Goal: Information Seeking & Learning: Learn about a topic

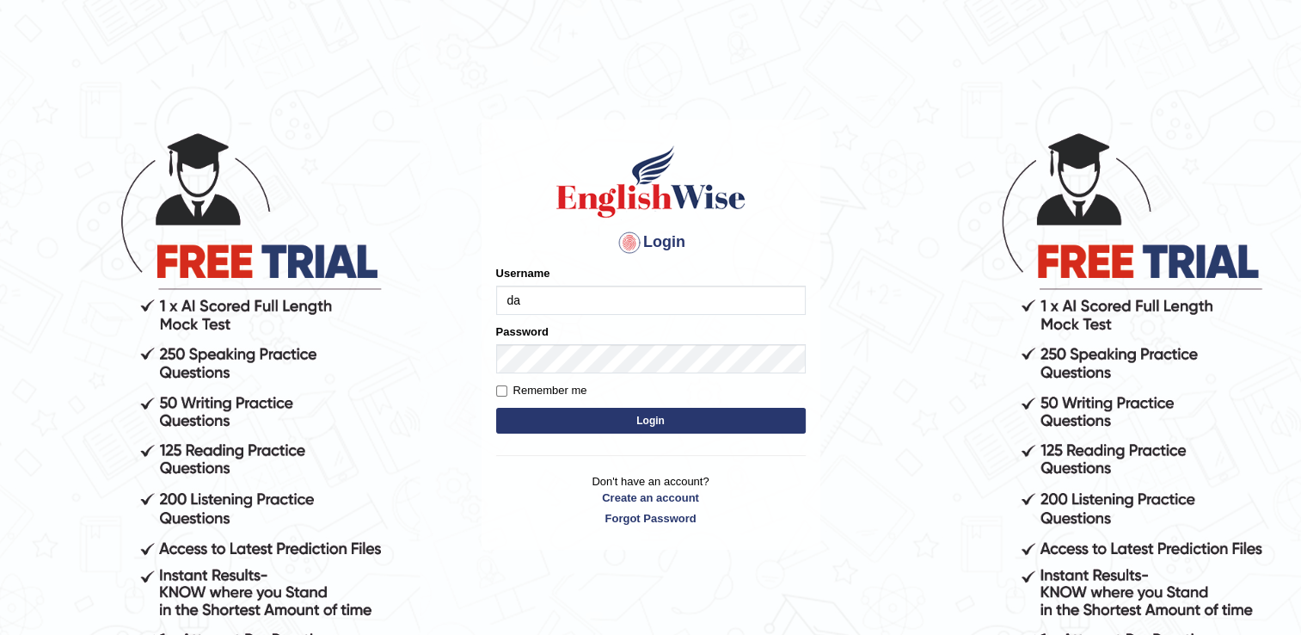
type input "Darma99"
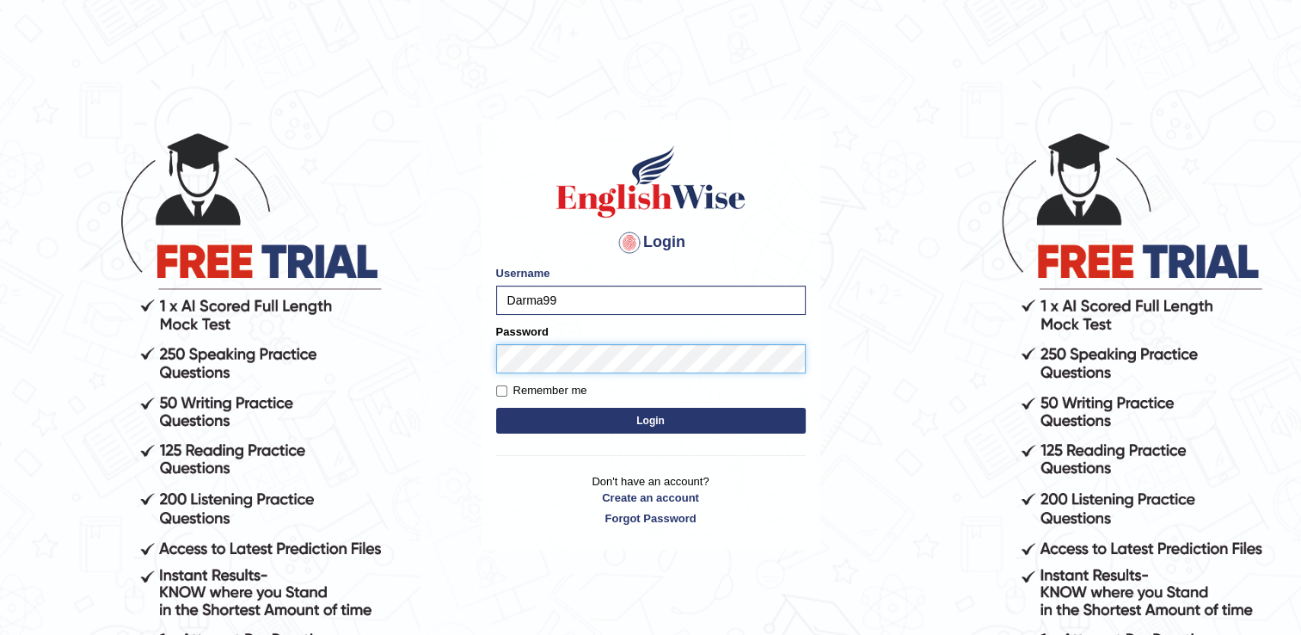
click at [496, 408] on button "Login" at bounding box center [651, 421] width 310 height 26
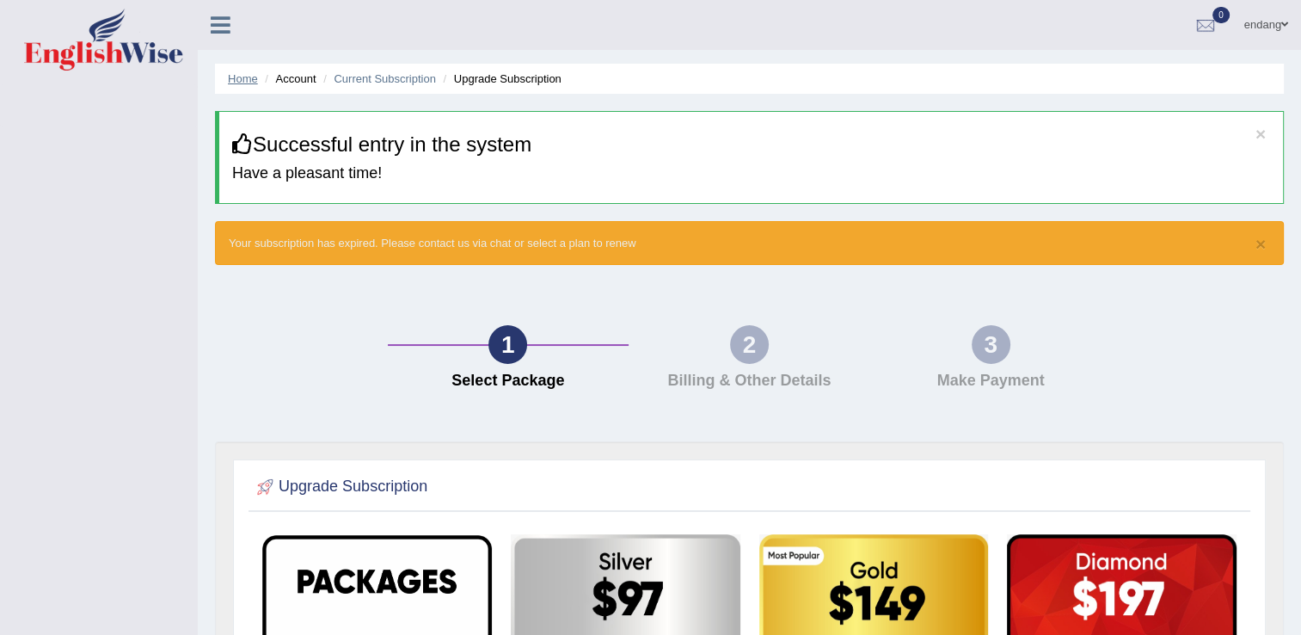
click at [248, 83] on link "Home" at bounding box center [243, 78] width 30 height 13
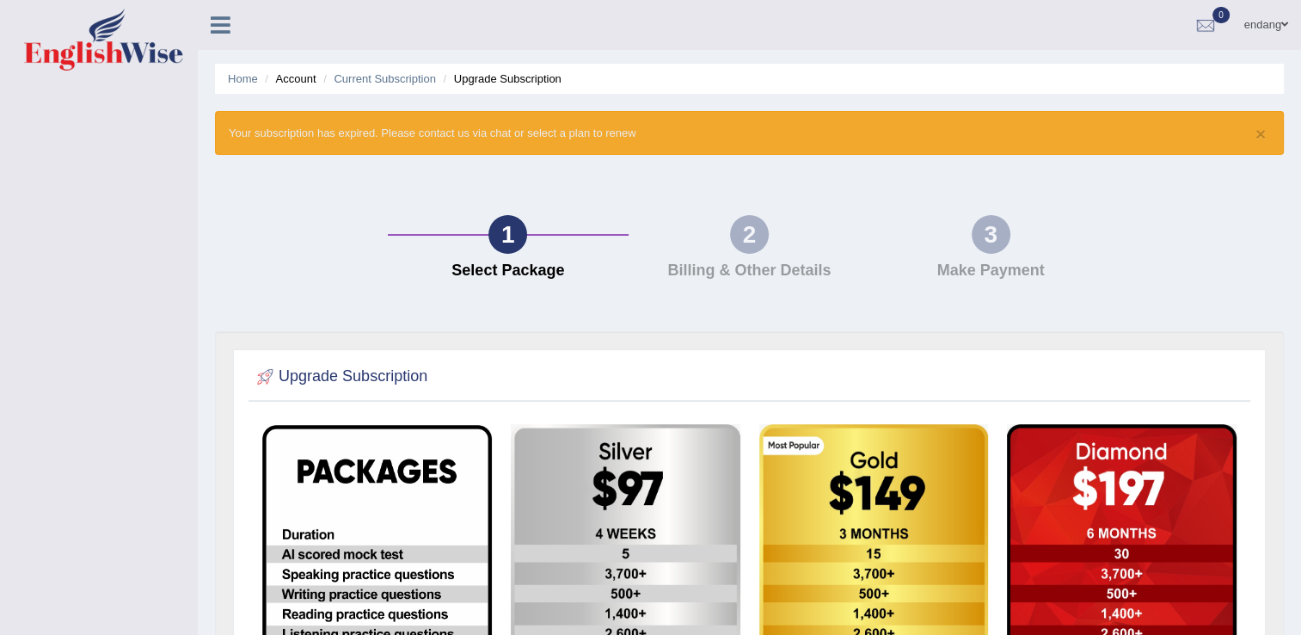
click at [310, 77] on li "Account" at bounding box center [288, 79] width 55 height 16
click at [249, 76] on link "Home" at bounding box center [243, 78] width 30 height 13
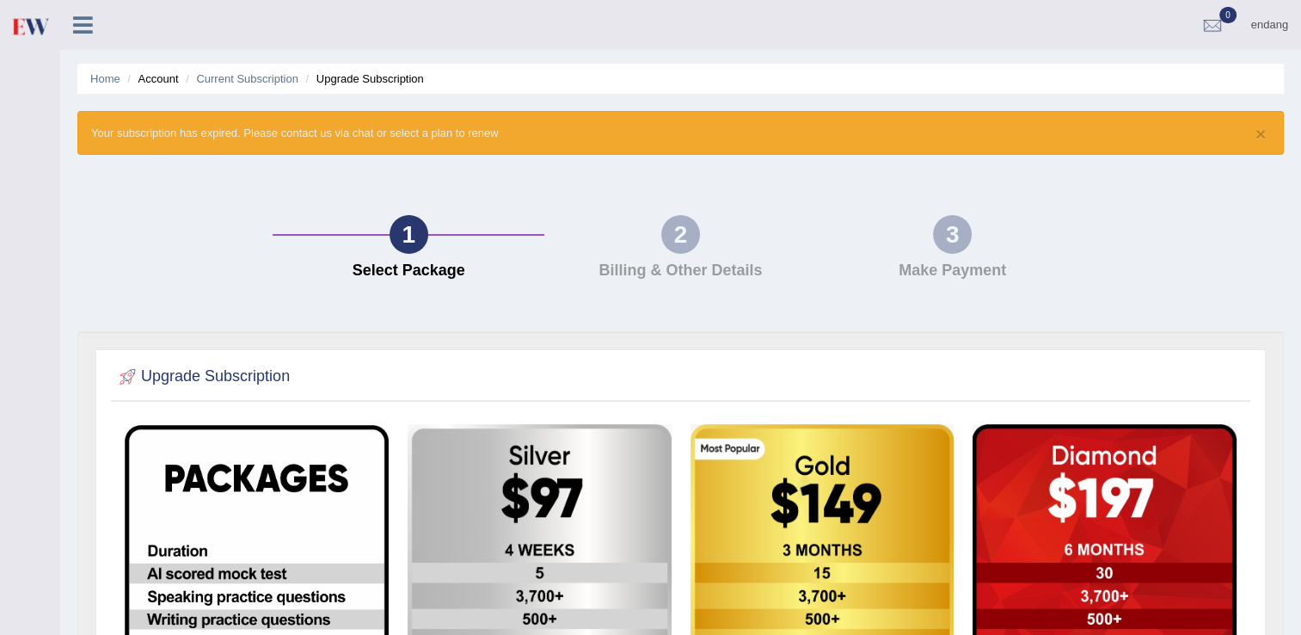
click at [85, 22] on icon at bounding box center [83, 25] width 20 height 22
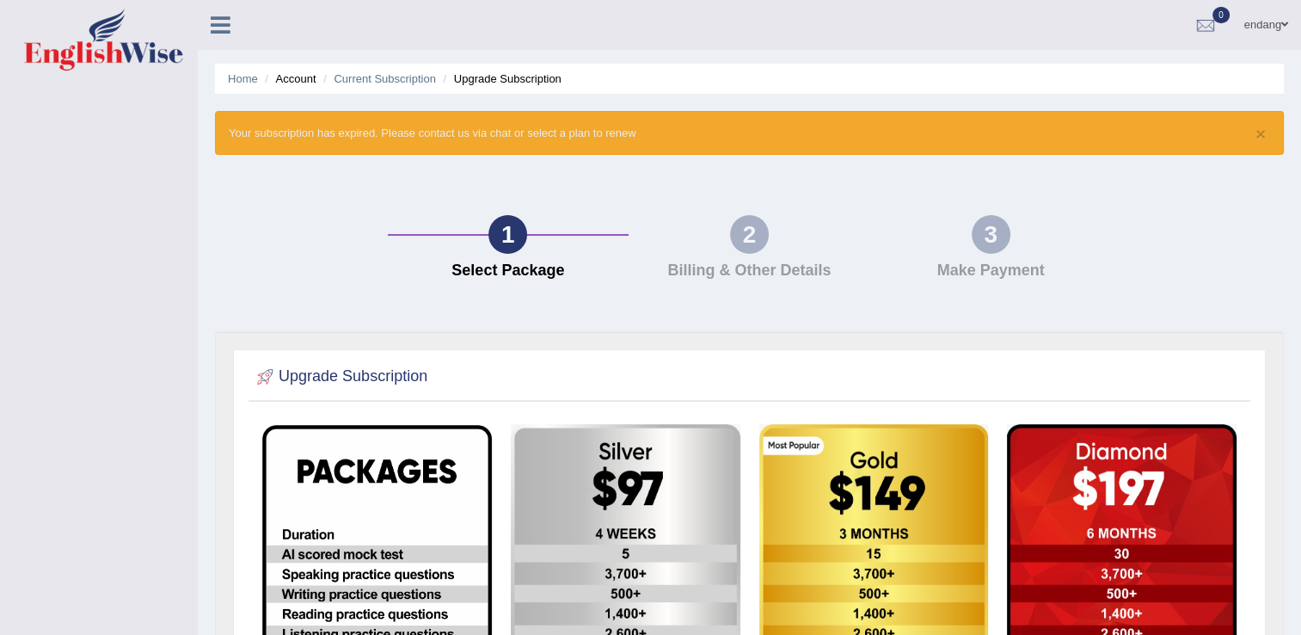
click at [220, 16] on icon at bounding box center [221, 25] width 20 height 22
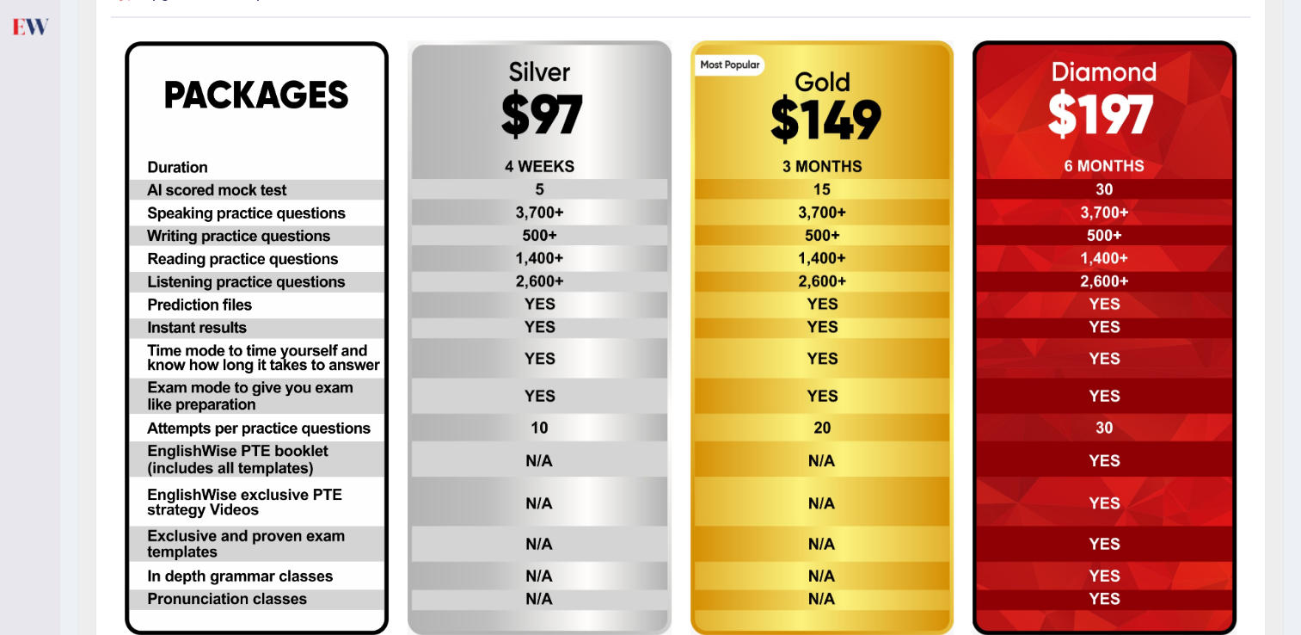
scroll to position [430, 0]
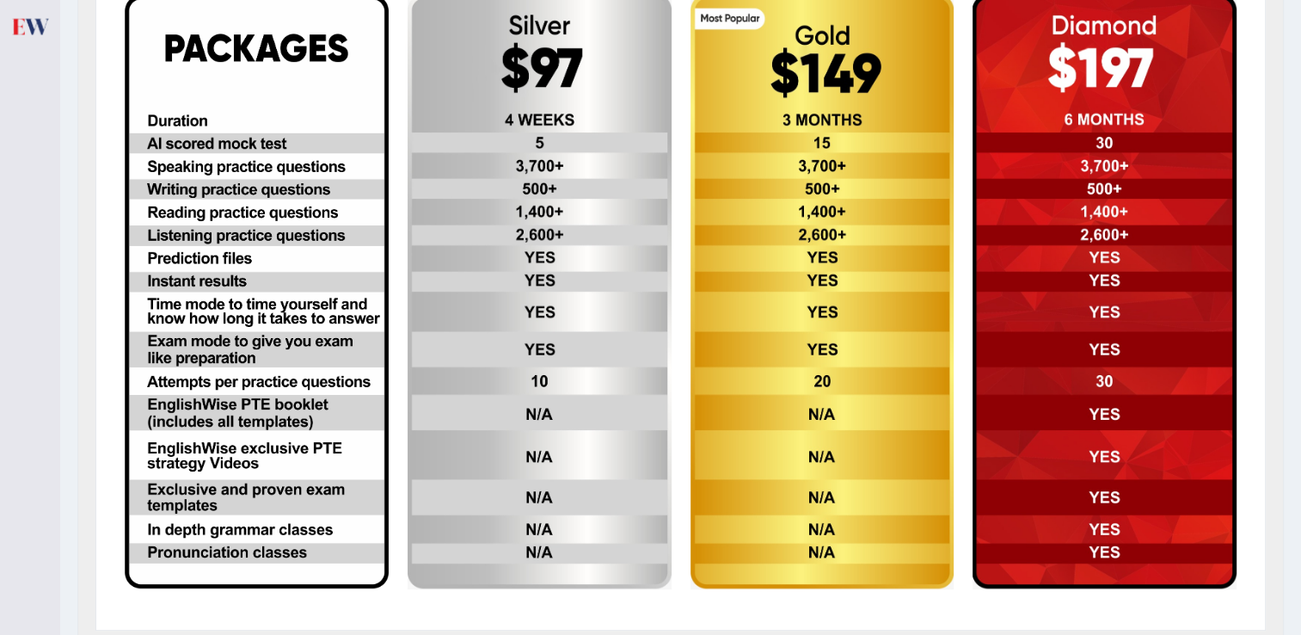
click at [509, 318] on img at bounding box center [540, 291] width 264 height 595
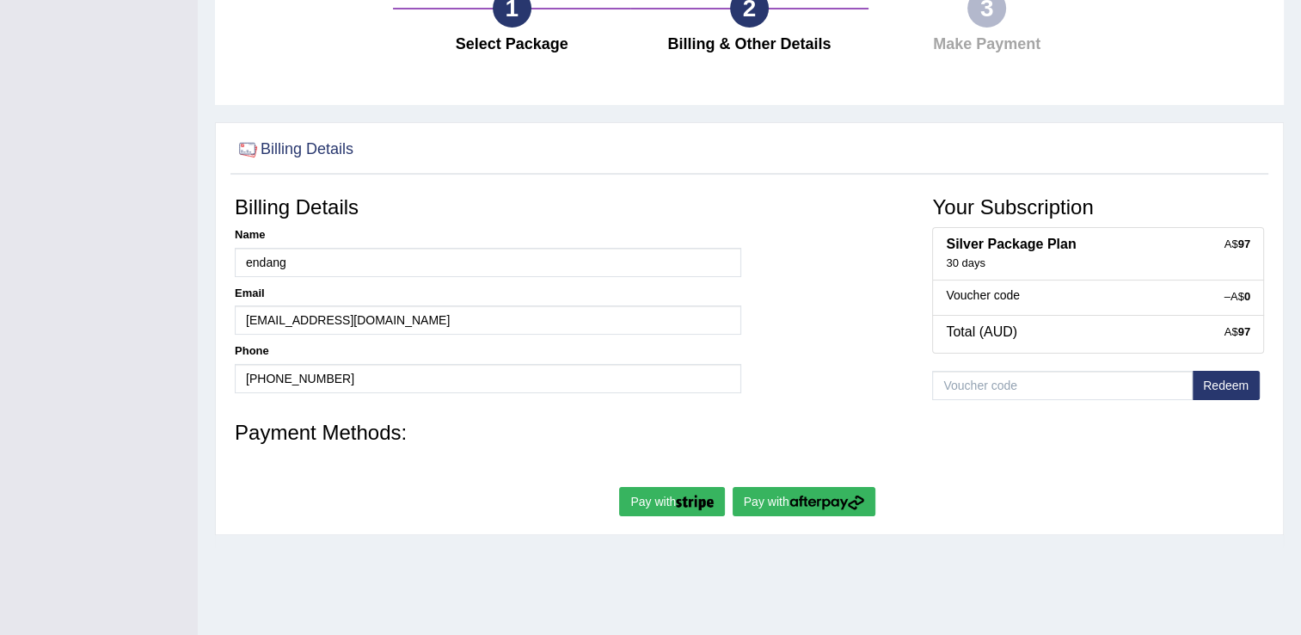
scroll to position [172, 0]
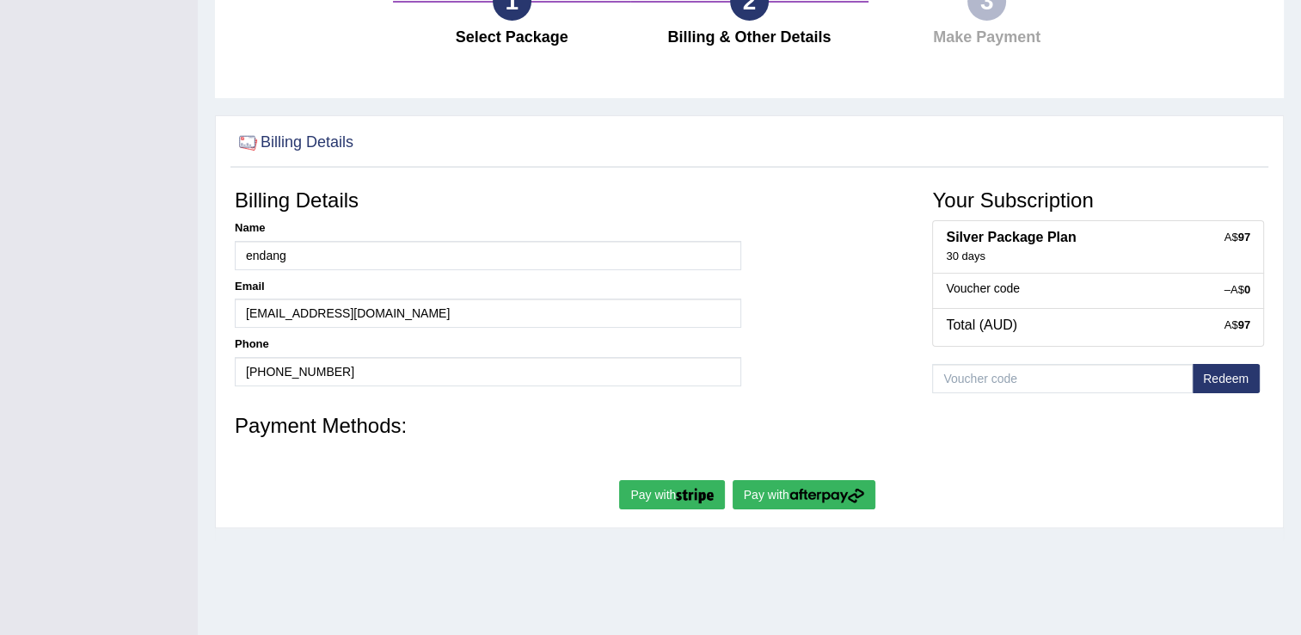
click at [1070, 230] on h4 "Silver Package Plan" at bounding box center [1098, 237] width 304 height 15
click at [1068, 251] on div "30 days" at bounding box center [1098, 256] width 304 height 15
click at [998, 254] on div "30 days" at bounding box center [1098, 256] width 304 height 15
click at [995, 378] on input "text" at bounding box center [1062, 378] width 261 height 29
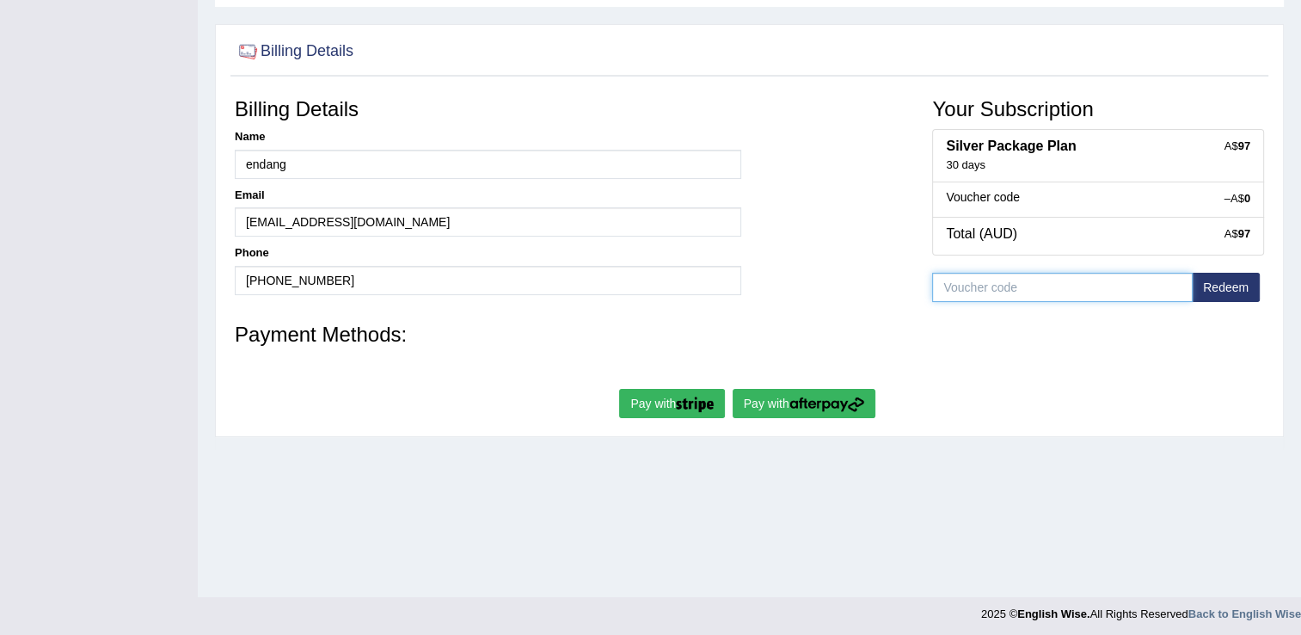
scroll to position [268, 0]
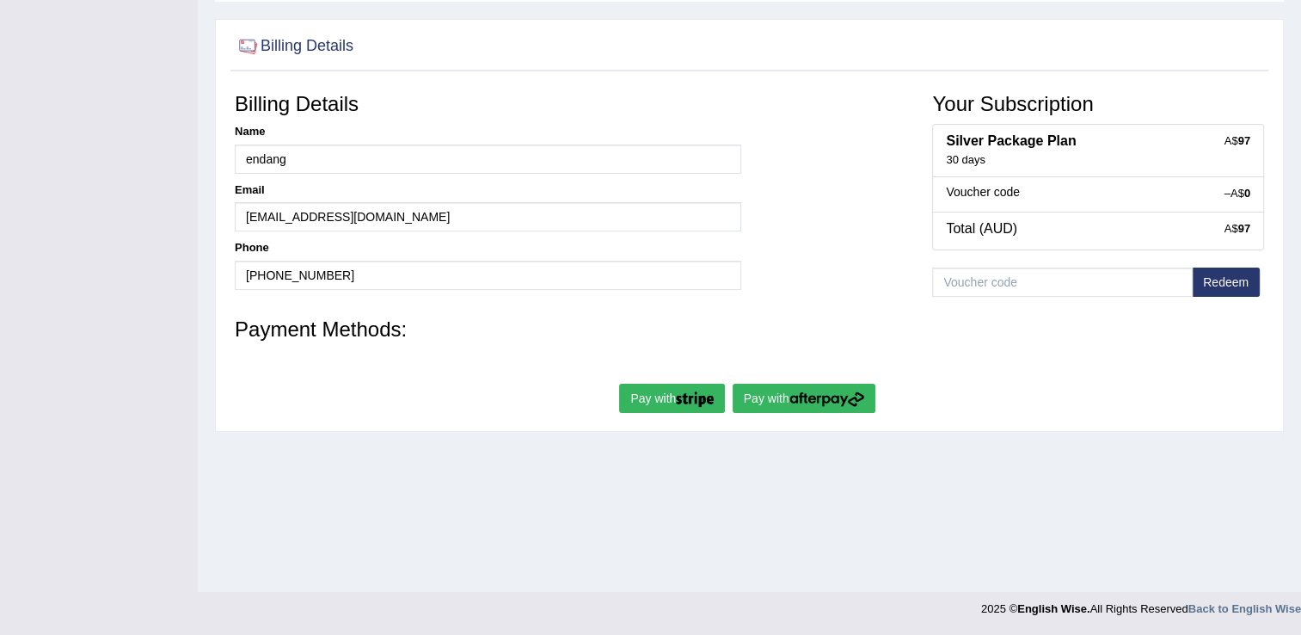
click at [691, 408] on button "Pay with" at bounding box center [672, 398] width 106 height 29
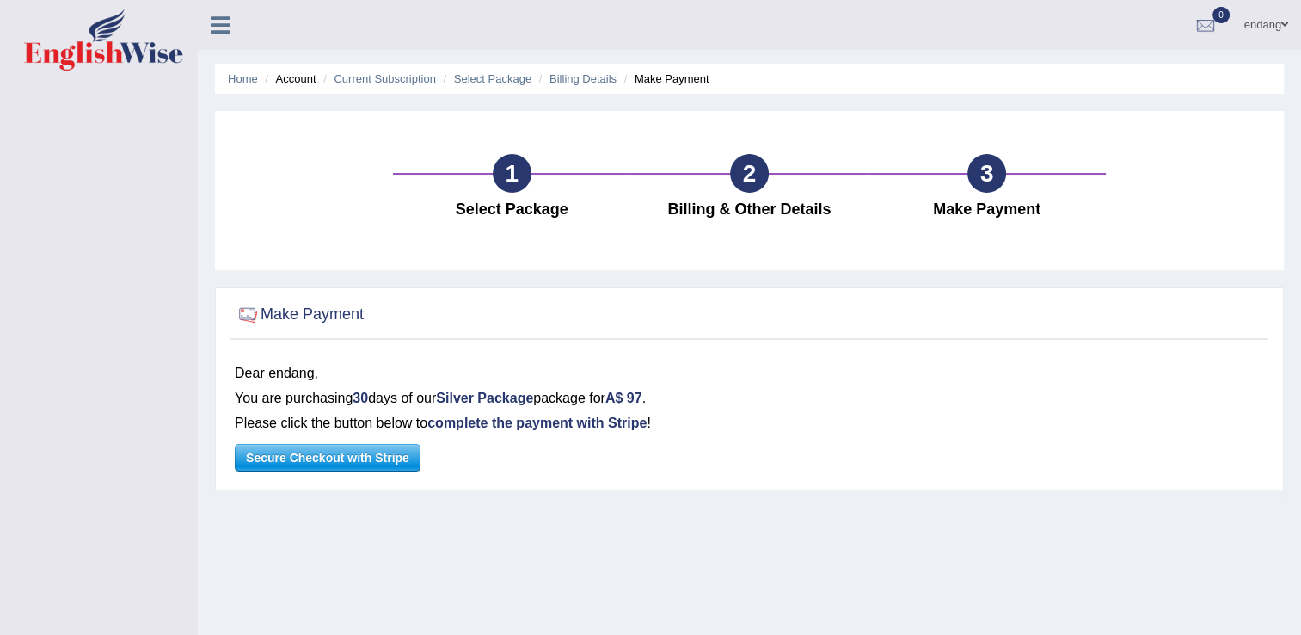
click at [313, 456] on span "Secure Checkout with Stripe" at bounding box center [328, 458] width 184 height 26
click at [734, 177] on div "2" at bounding box center [749, 173] width 39 height 39
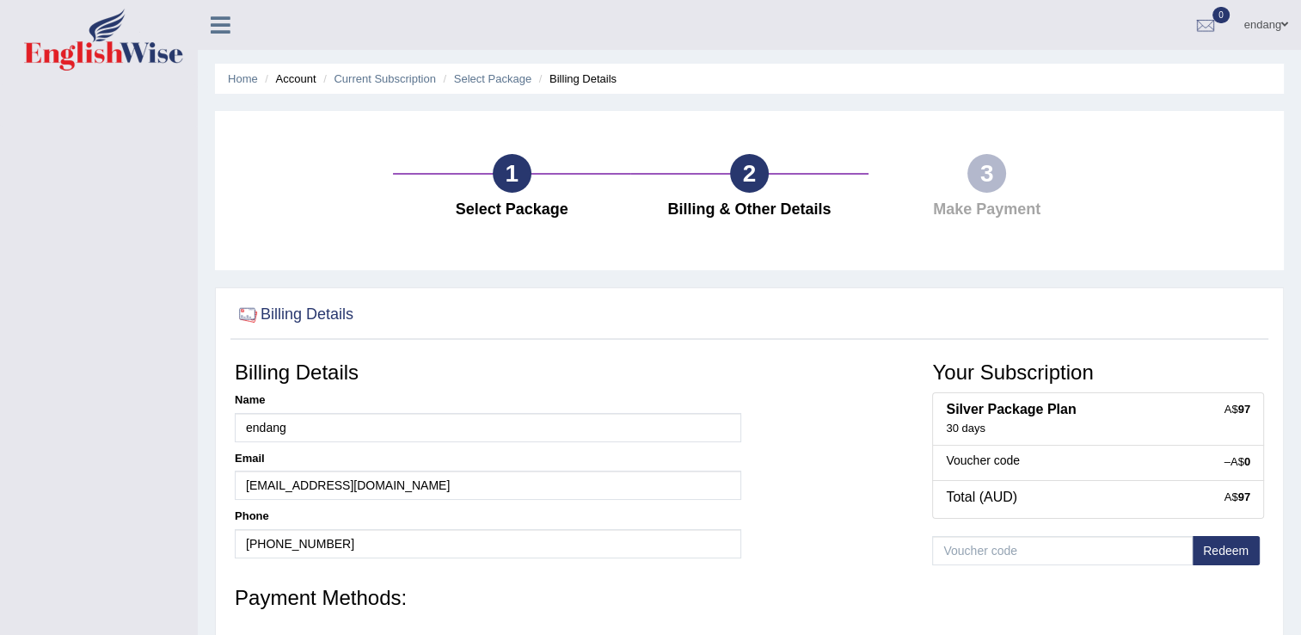
click at [215, 19] on icon at bounding box center [221, 25] width 20 height 22
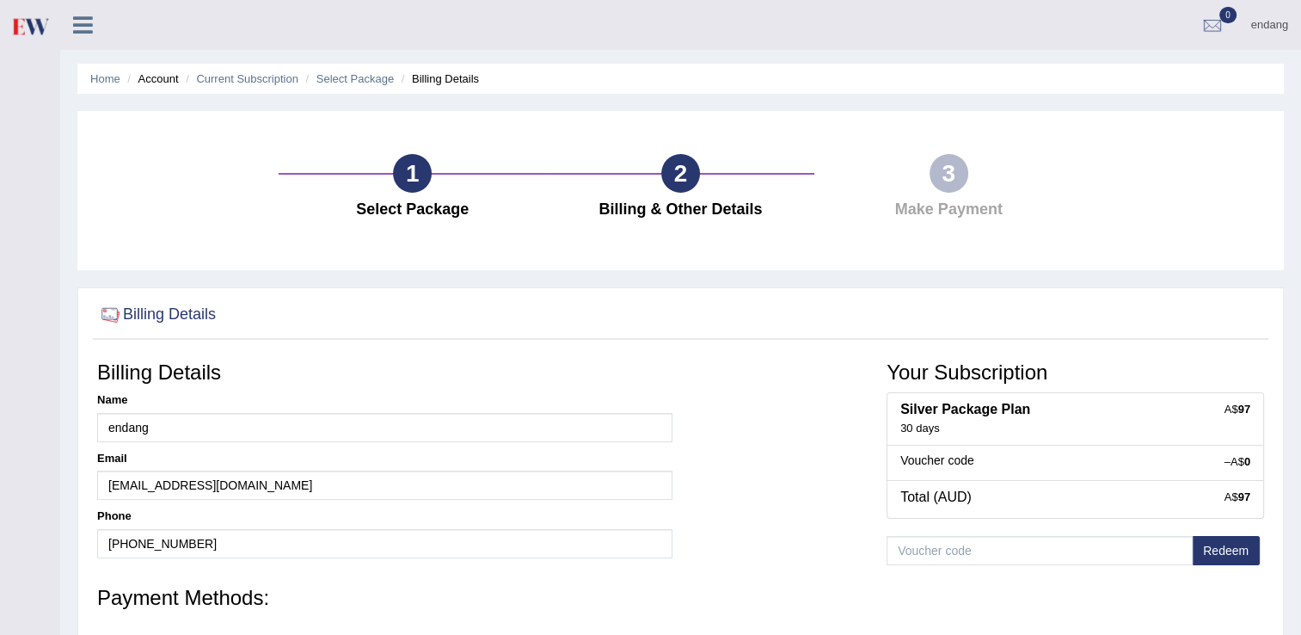
click at [81, 19] on icon at bounding box center [83, 25] width 20 height 22
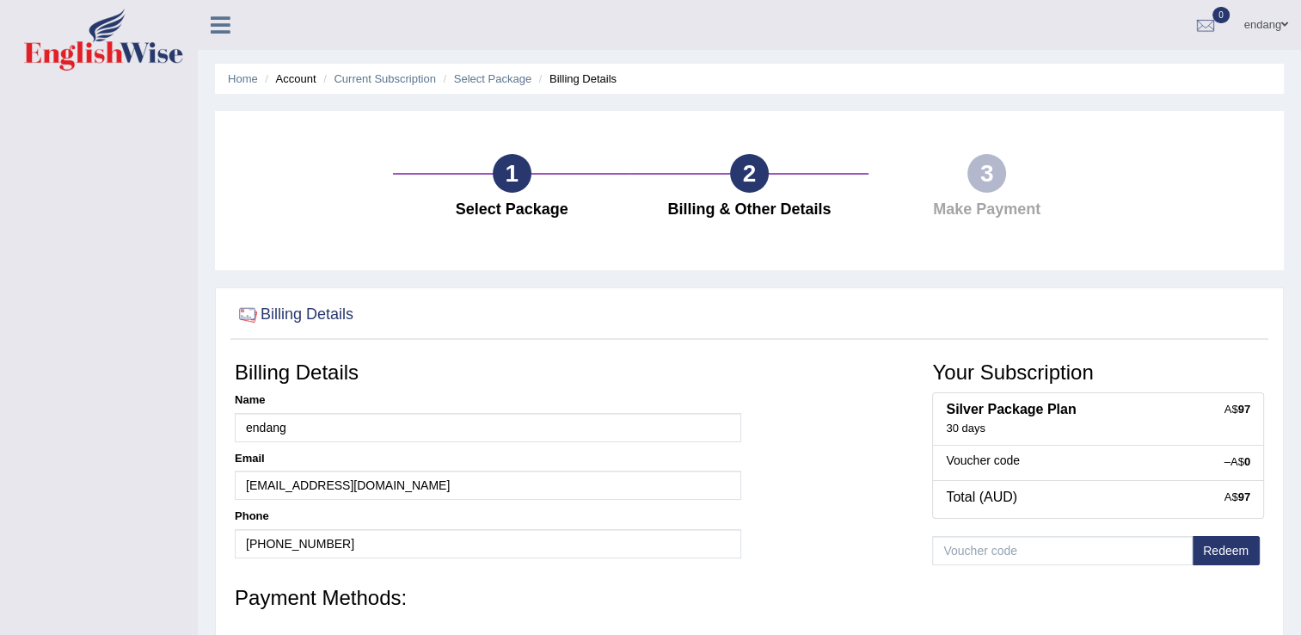
click at [219, 26] on icon at bounding box center [221, 25] width 20 height 22
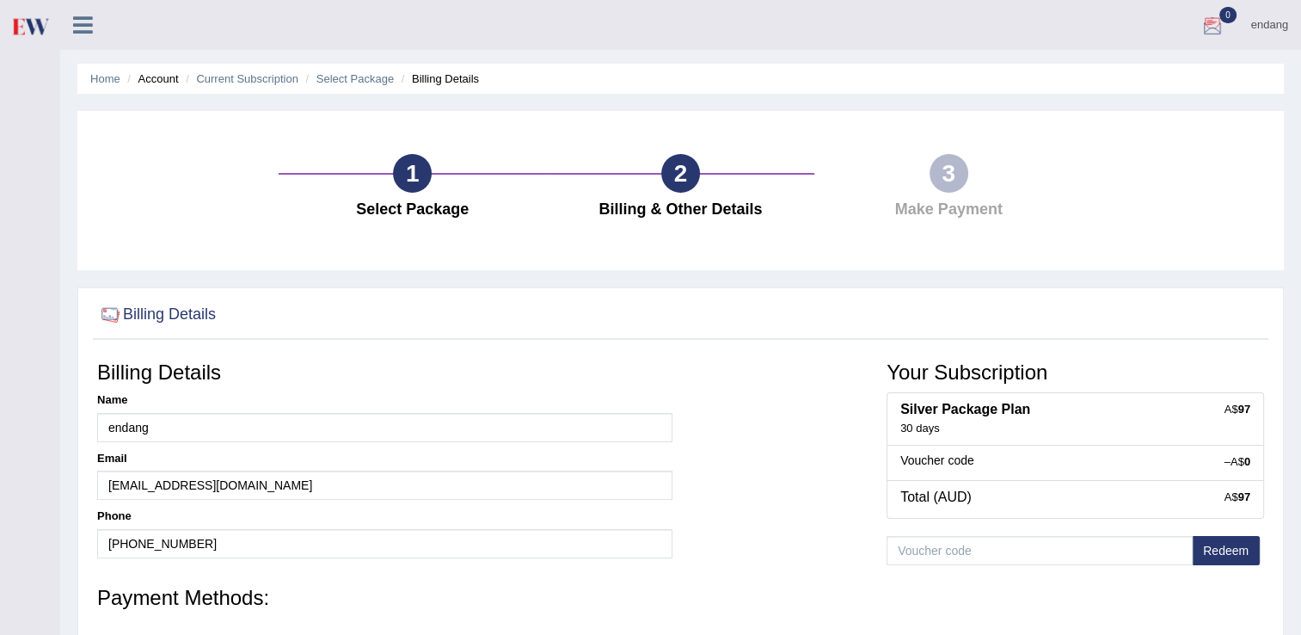
click at [1218, 19] on div at bounding box center [1213, 26] width 26 height 26
click at [1280, 28] on link "endang" at bounding box center [1269, 22] width 63 height 45
click at [1168, 148] on link "Subscription: Default" at bounding box center [1207, 150] width 186 height 40
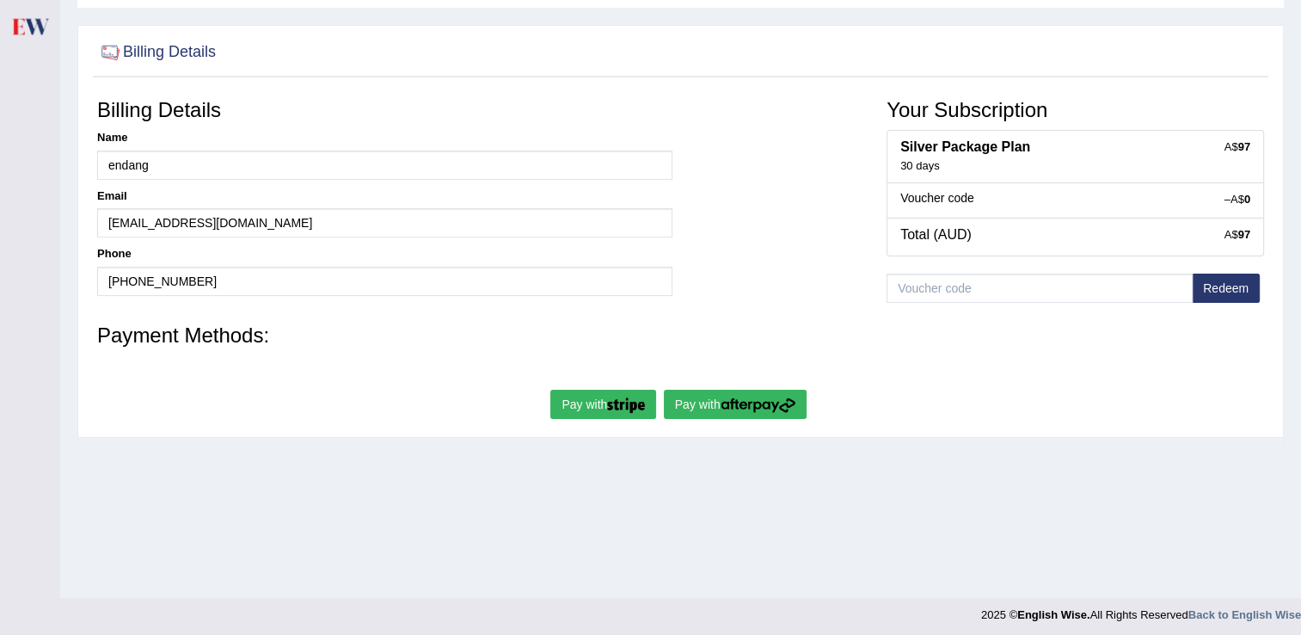
scroll to position [268, 0]
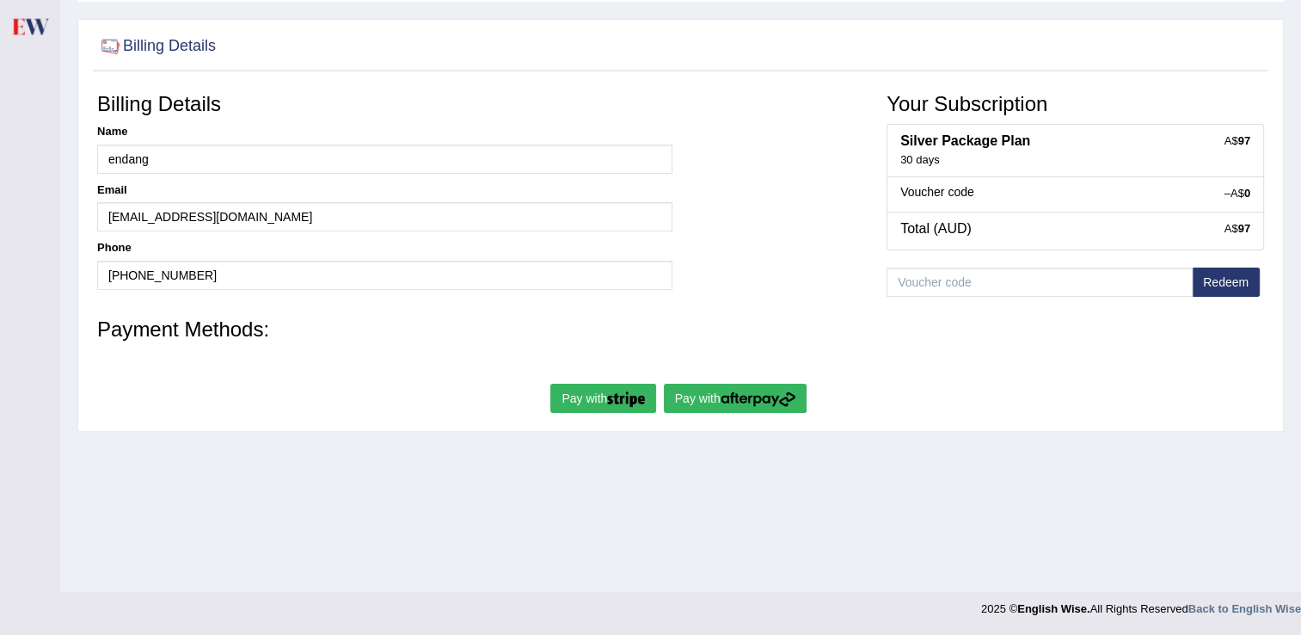
click at [1038, 193] on h5 "Voucher code" at bounding box center [1075, 192] width 350 height 13
click at [629, 397] on img "submit" at bounding box center [626, 398] width 38 height 15
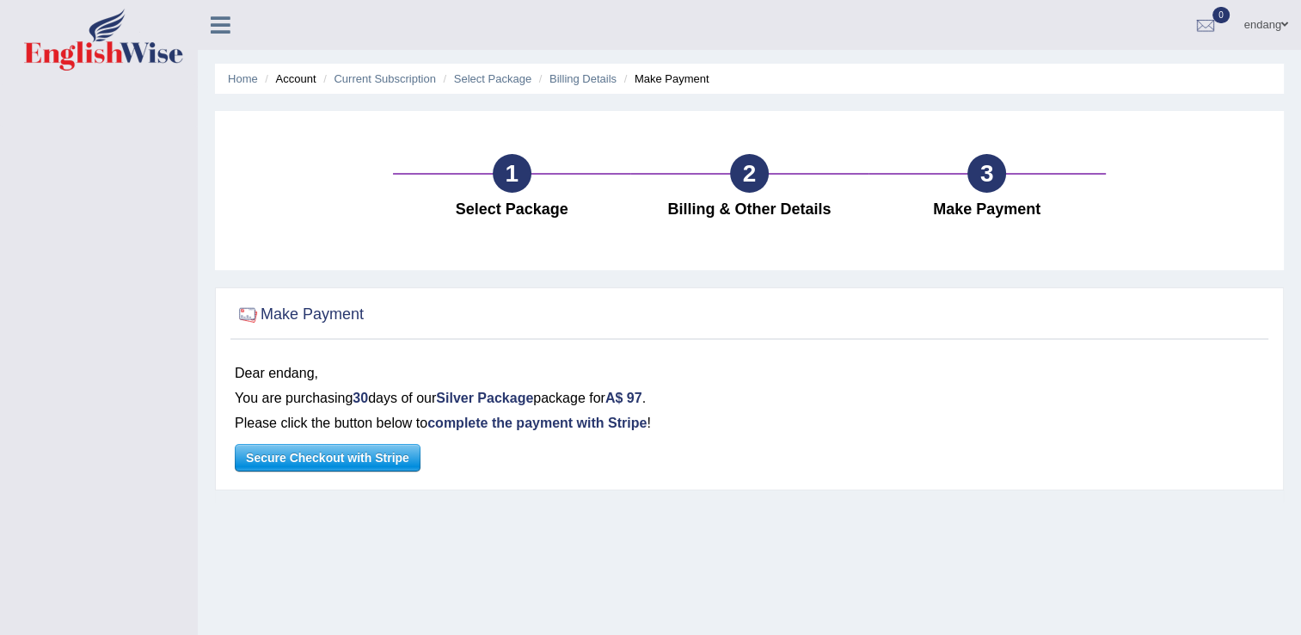
click at [348, 459] on span "Secure Checkout with Stripe" at bounding box center [328, 458] width 184 height 26
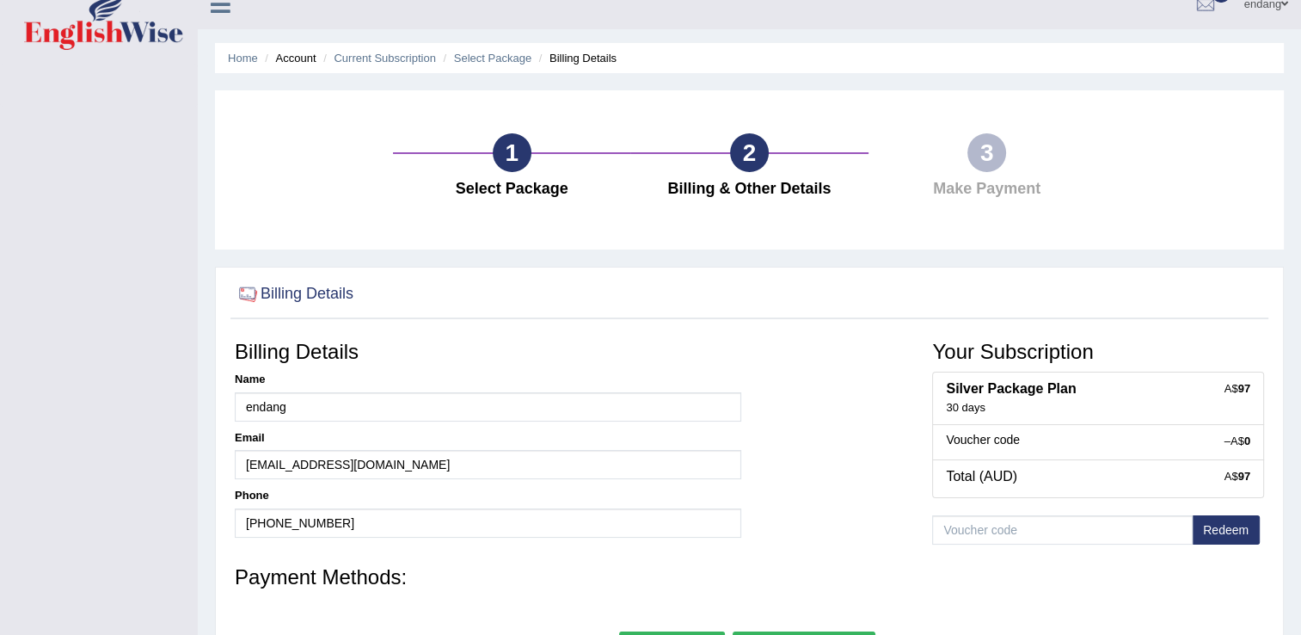
scroll to position [10, 0]
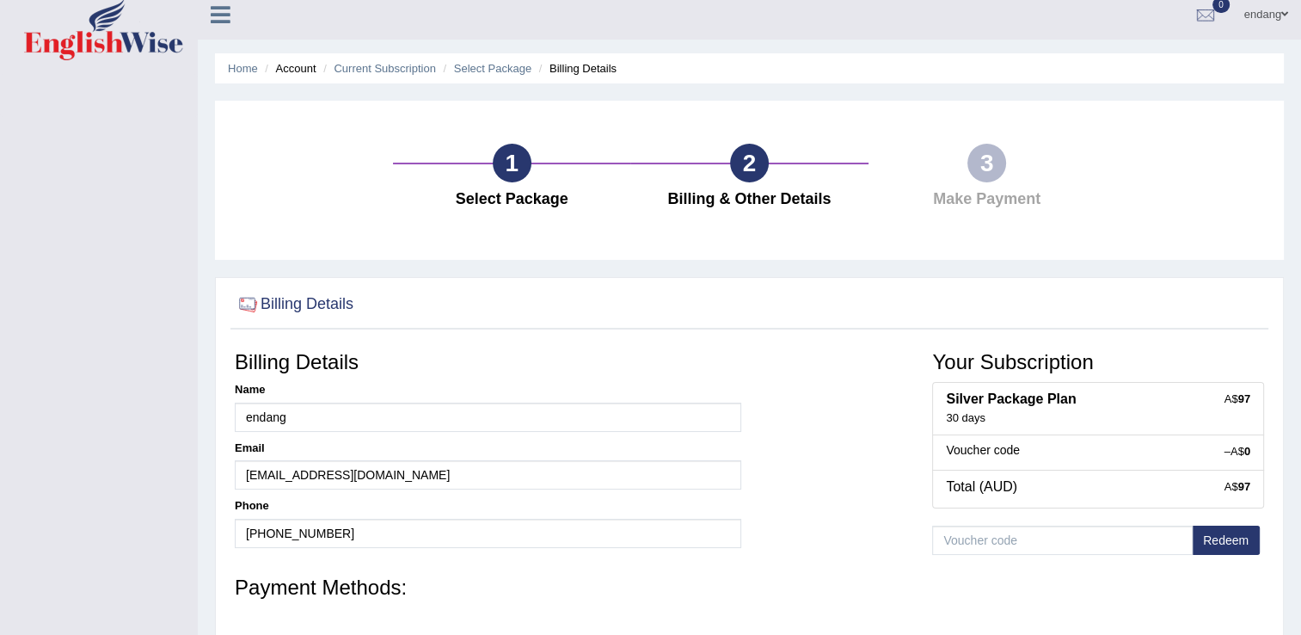
click at [513, 164] on div "1" at bounding box center [512, 163] width 39 height 39
click at [241, 57] on ul "Home Account Current Subscription Select Package Billing Details" at bounding box center [749, 68] width 1069 height 30
click at [240, 64] on link "Home" at bounding box center [243, 68] width 30 height 13
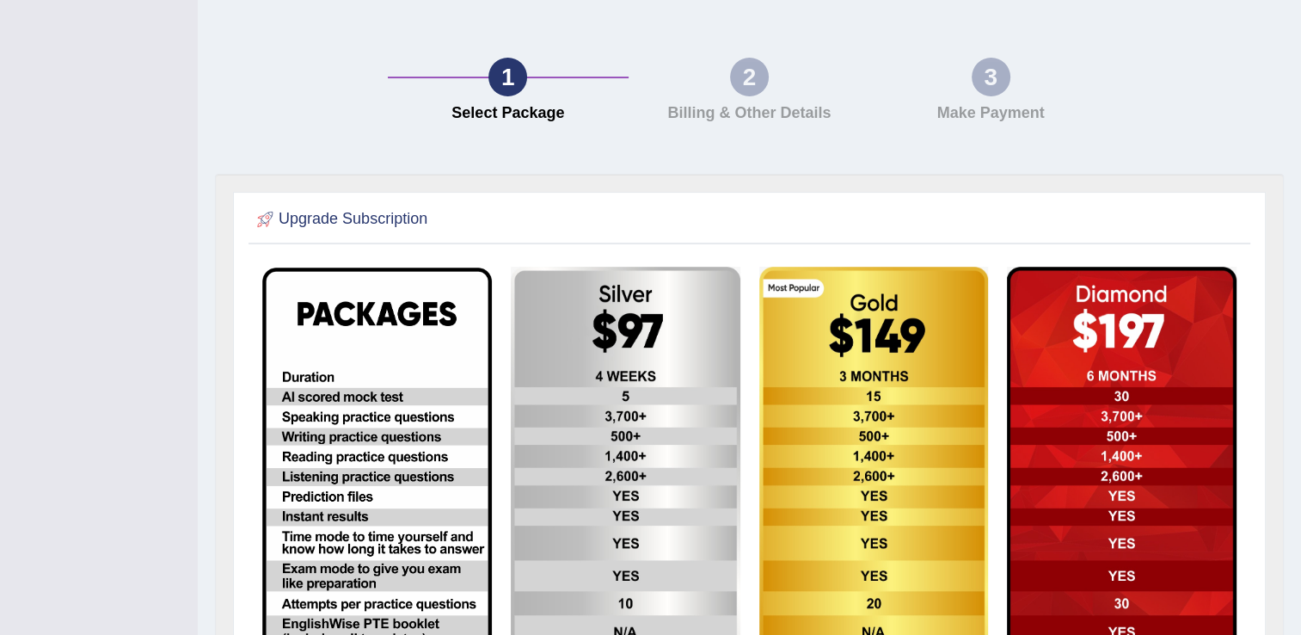
scroll to position [179, 0]
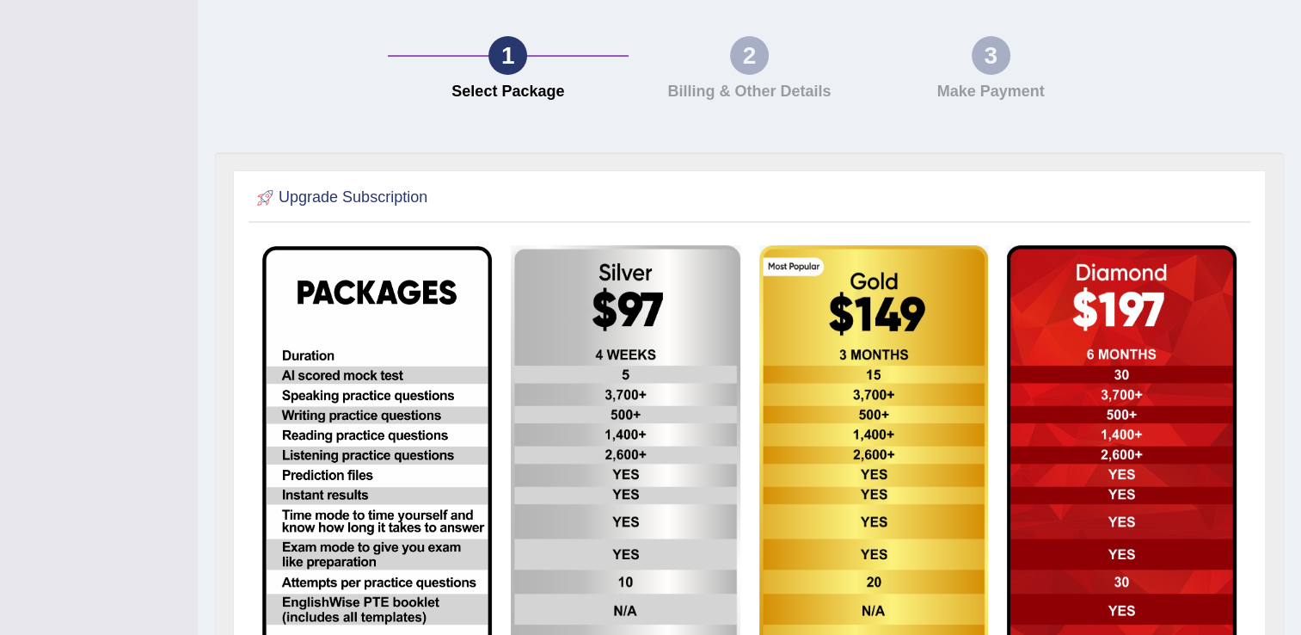
click at [406, 399] on img at bounding box center [377, 504] width 230 height 516
click at [567, 275] on img at bounding box center [626, 504] width 230 height 518
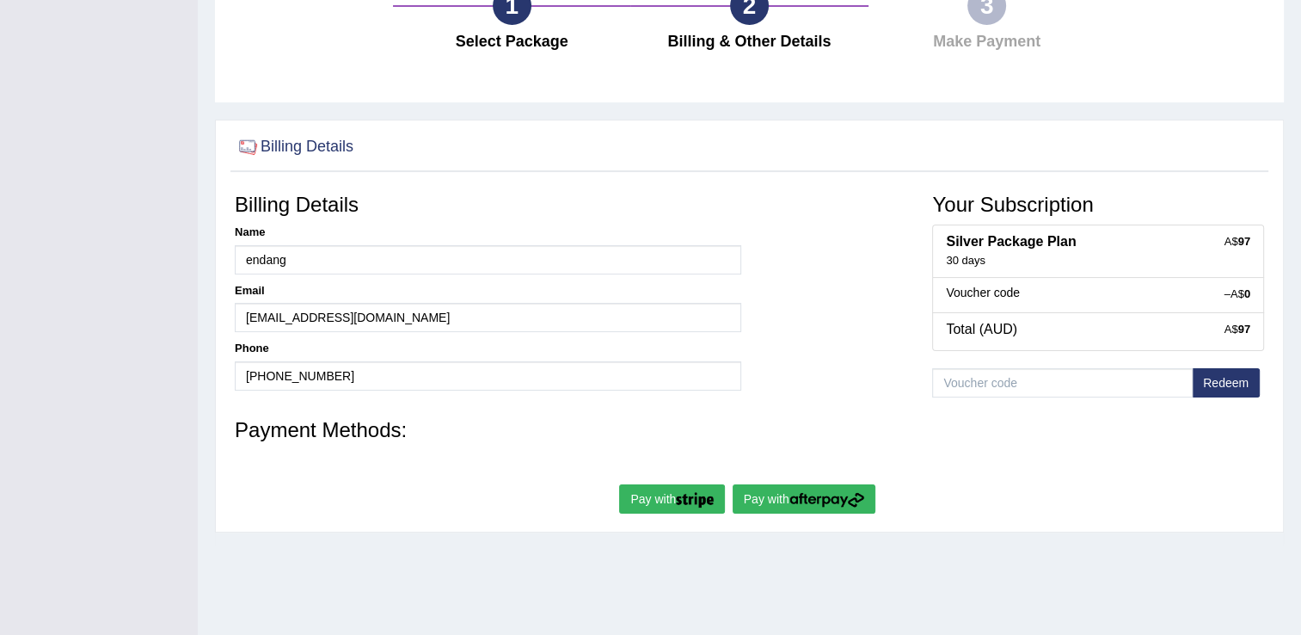
scroll to position [172, 0]
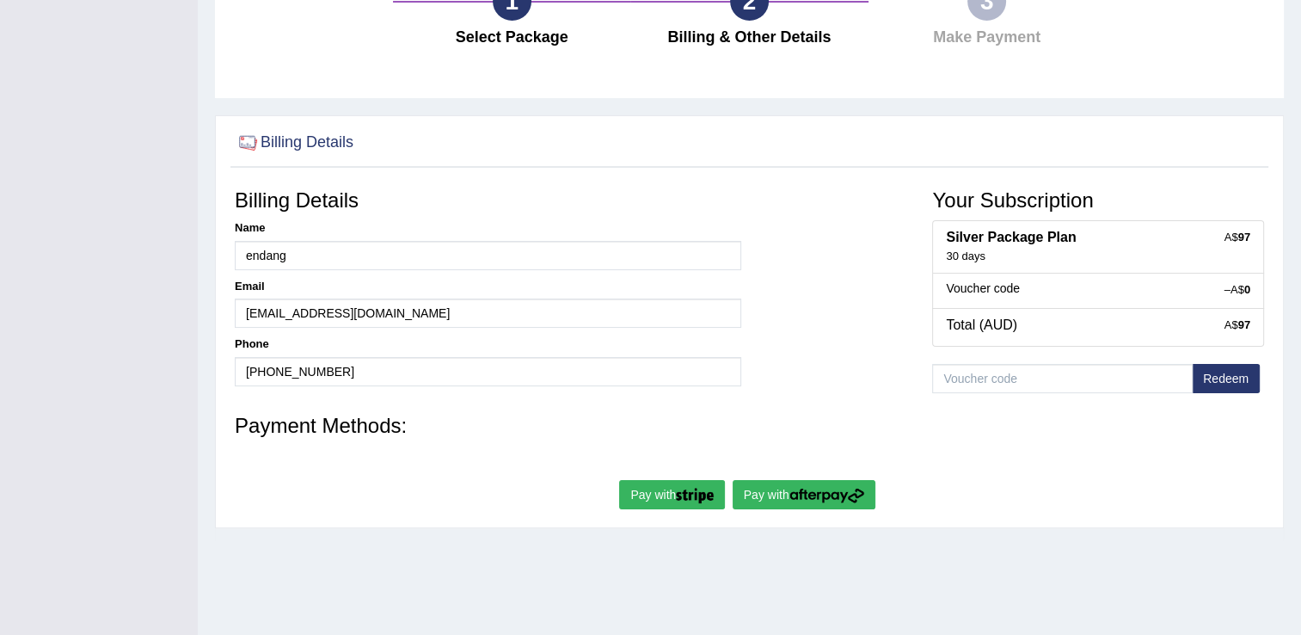
click at [365, 414] on h3 "Payment Methods:" at bounding box center [749, 425] width 1029 height 22
click at [815, 445] on div at bounding box center [749, 453] width 1029 height 17
click at [834, 483] on button "Pay with" at bounding box center [804, 494] width 143 height 29
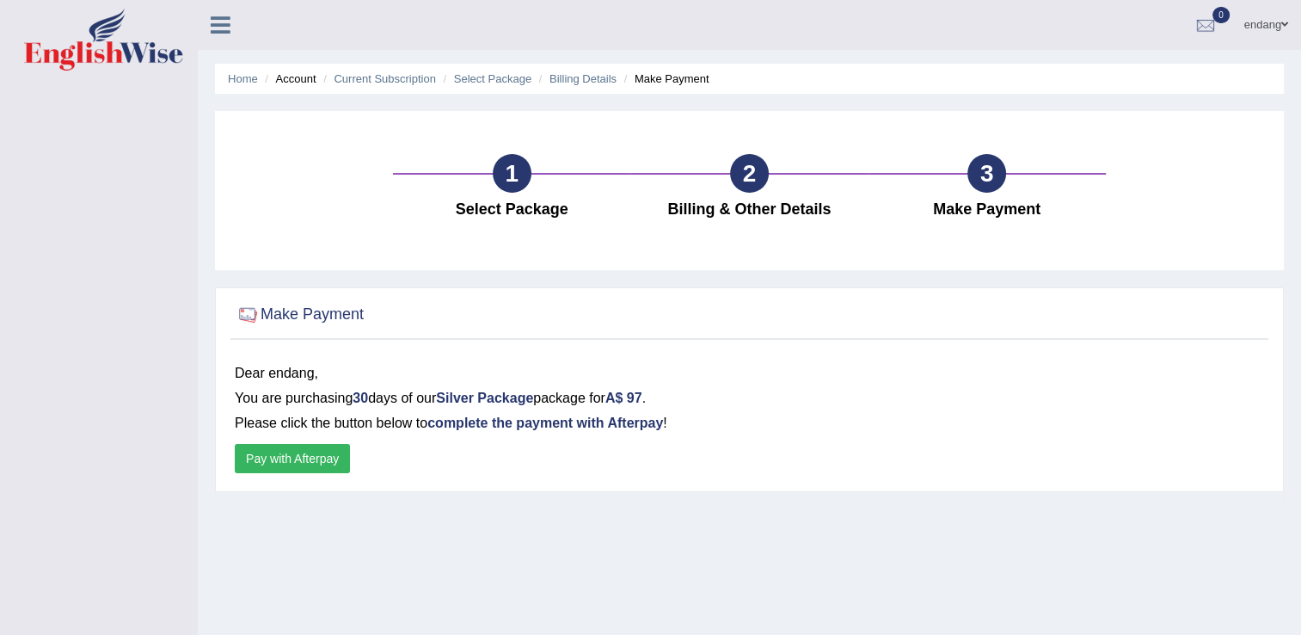
click at [335, 447] on button "Pay with Afterpay" at bounding box center [292, 458] width 115 height 29
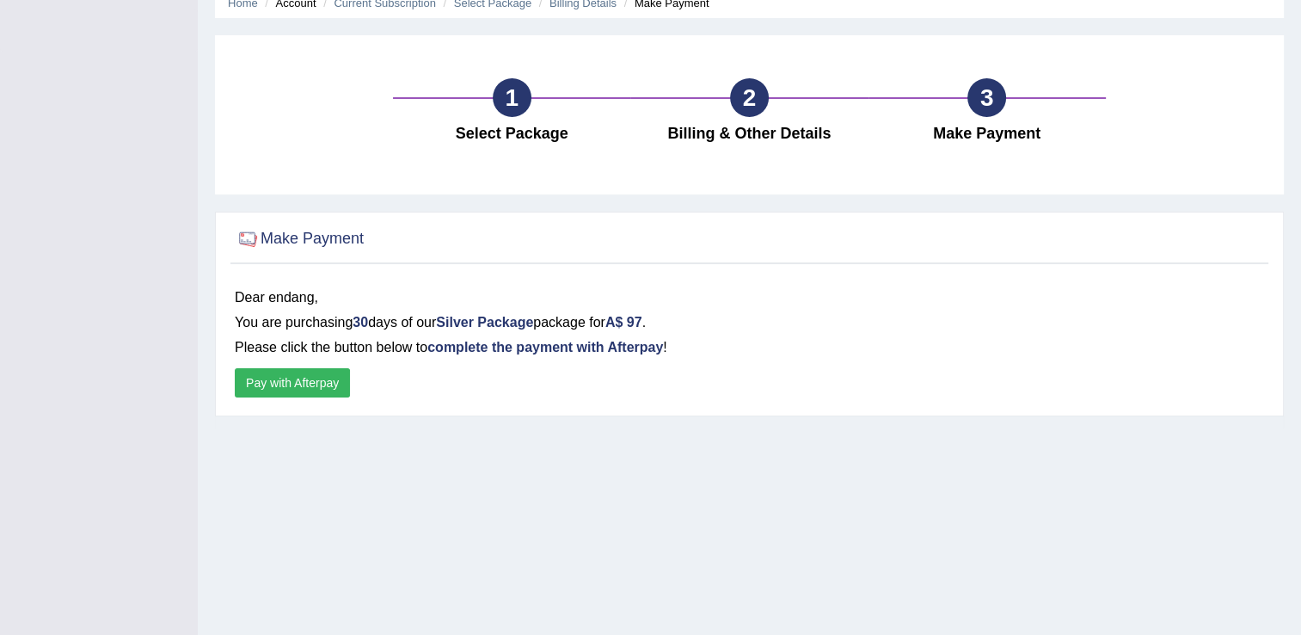
scroll to position [7, 0]
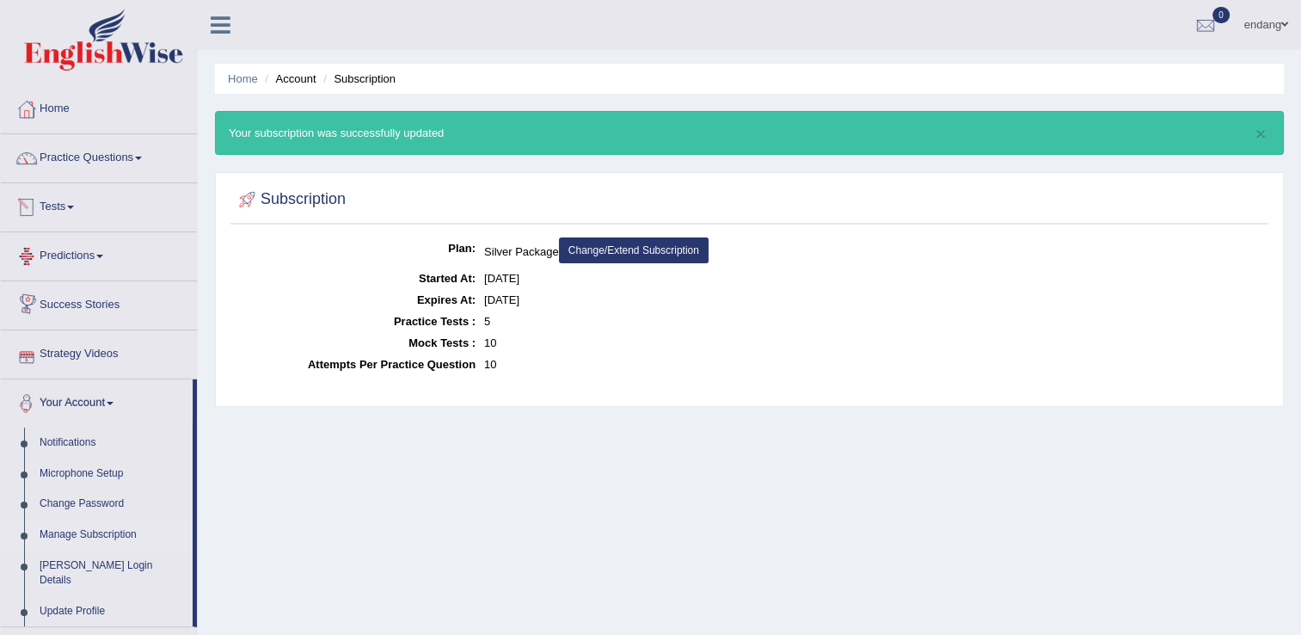
click at [74, 207] on span at bounding box center [70, 207] width 7 height 3
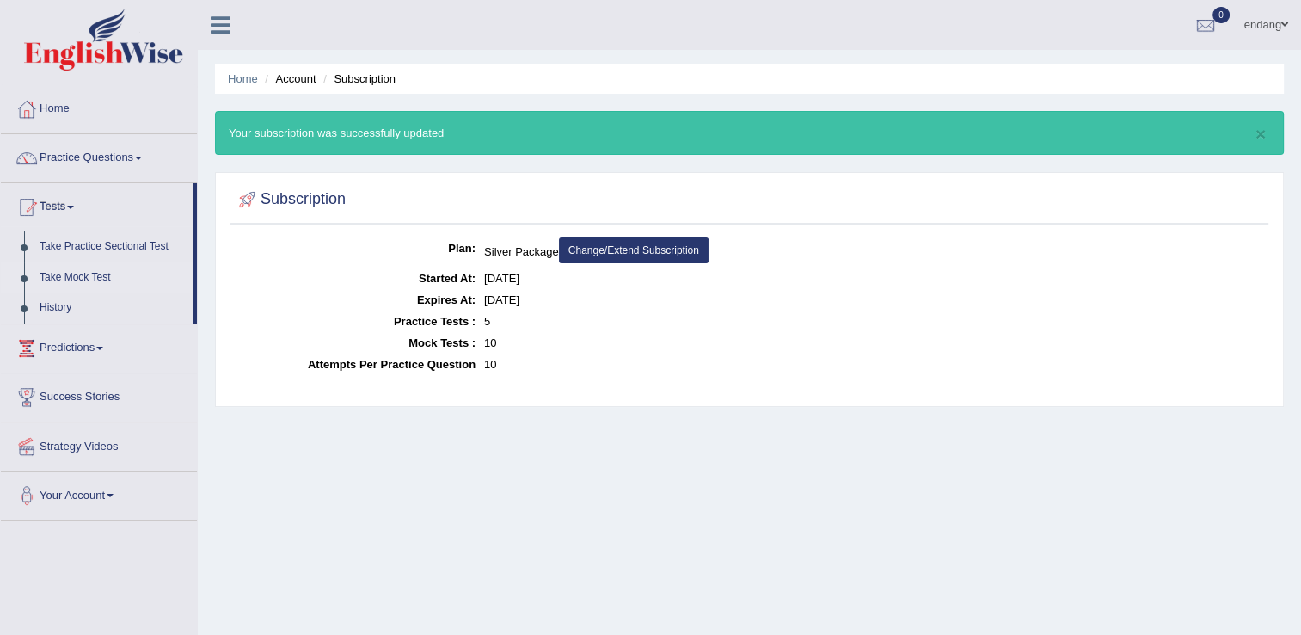
click at [77, 273] on link "Take Mock Test" at bounding box center [112, 277] width 161 height 31
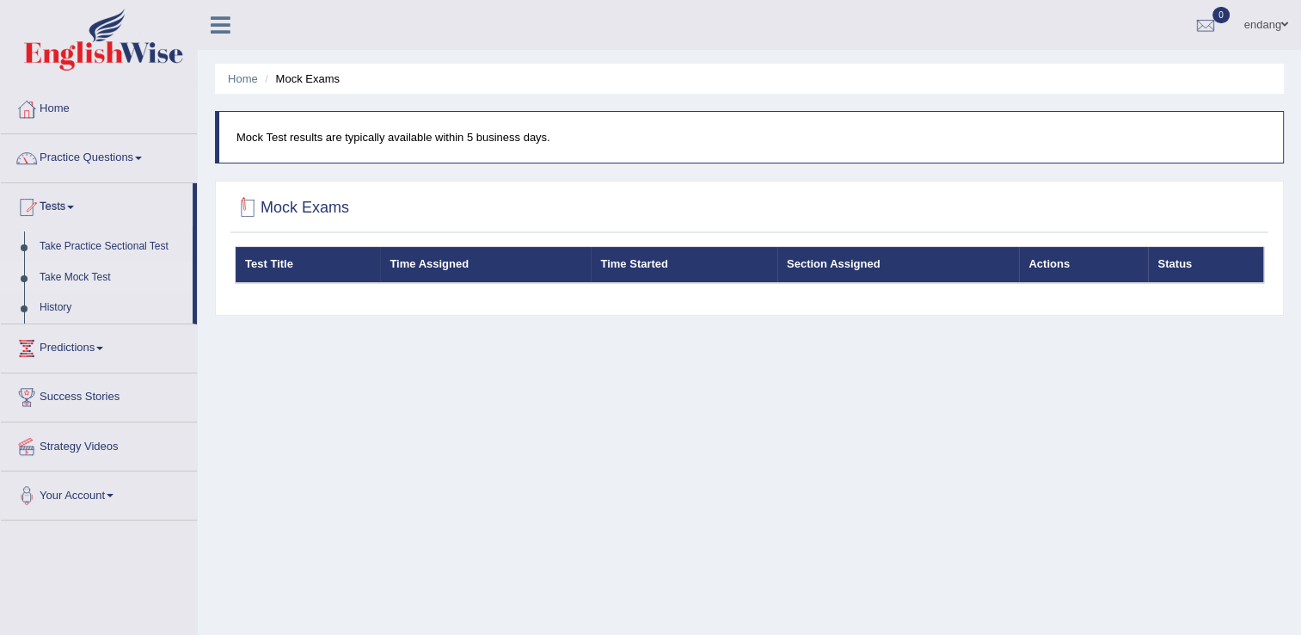
click at [249, 205] on div at bounding box center [248, 208] width 26 height 26
click at [101, 353] on link "Predictions" at bounding box center [99, 345] width 196 height 43
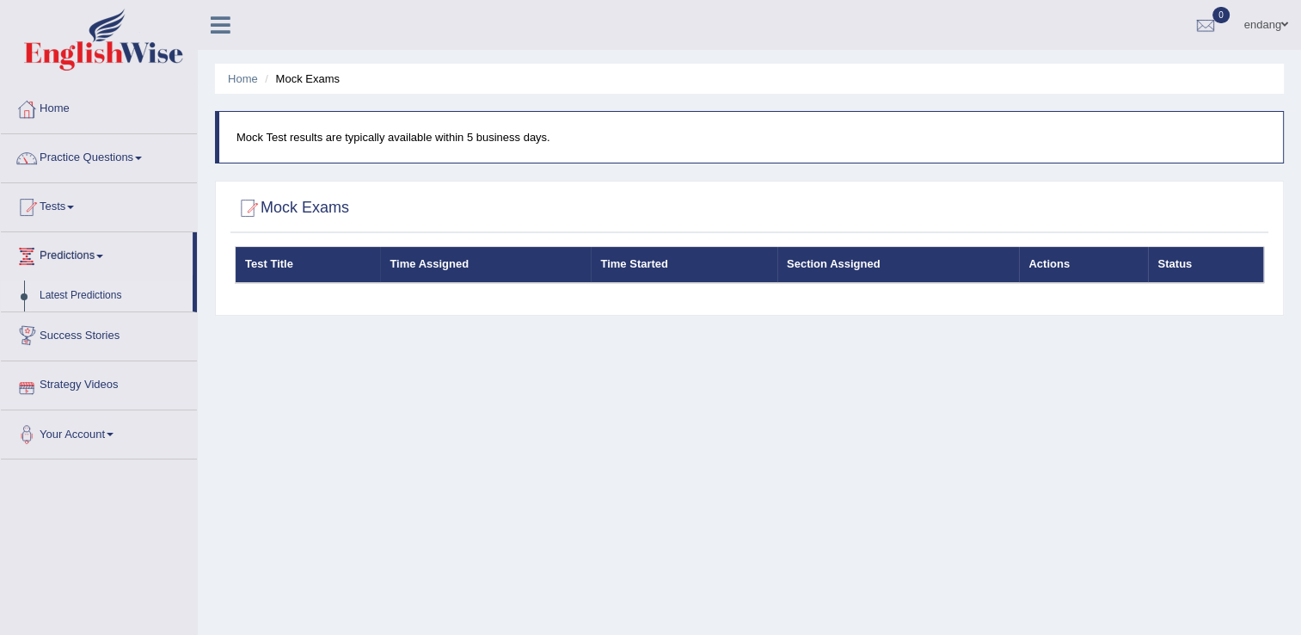
click at [109, 298] on link "Latest Predictions" at bounding box center [112, 295] width 161 height 31
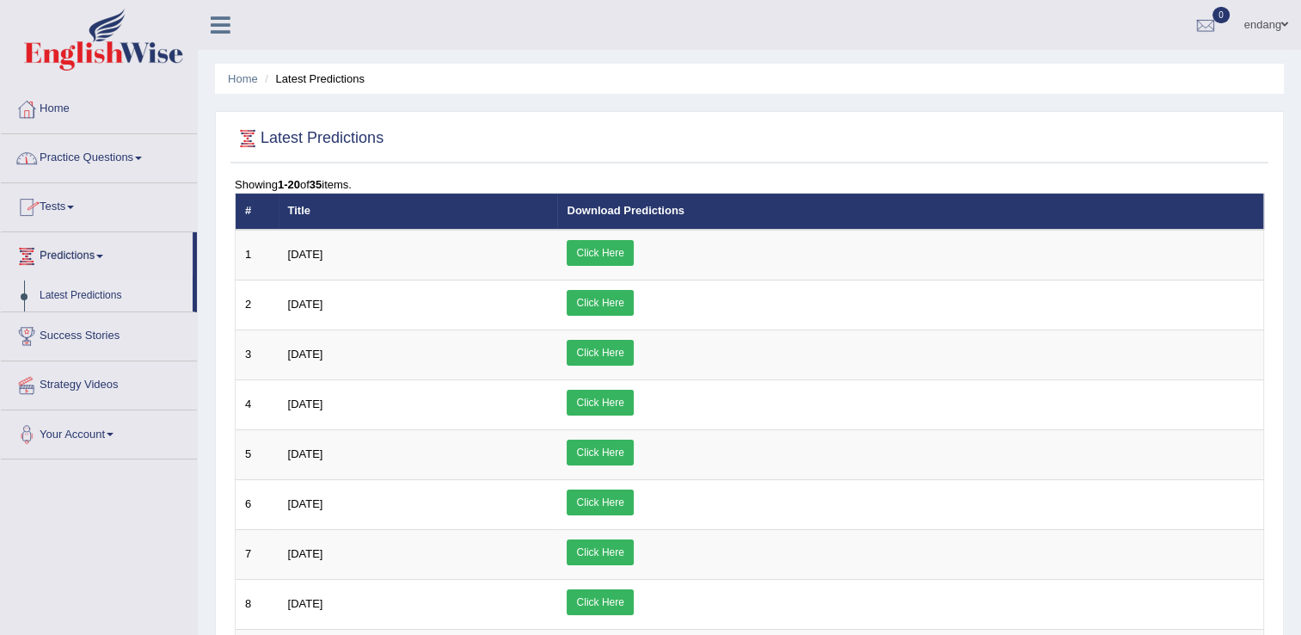
click at [75, 208] on link "Tests" at bounding box center [99, 204] width 196 height 43
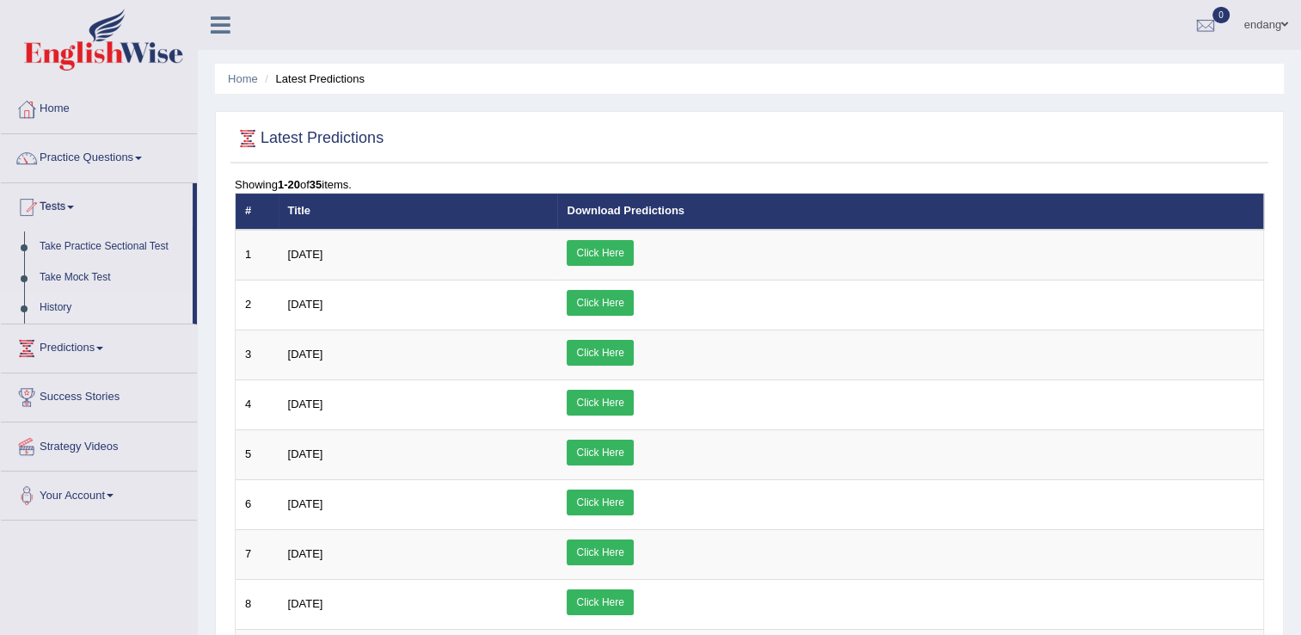
click at [58, 306] on link "History" at bounding box center [112, 307] width 161 height 31
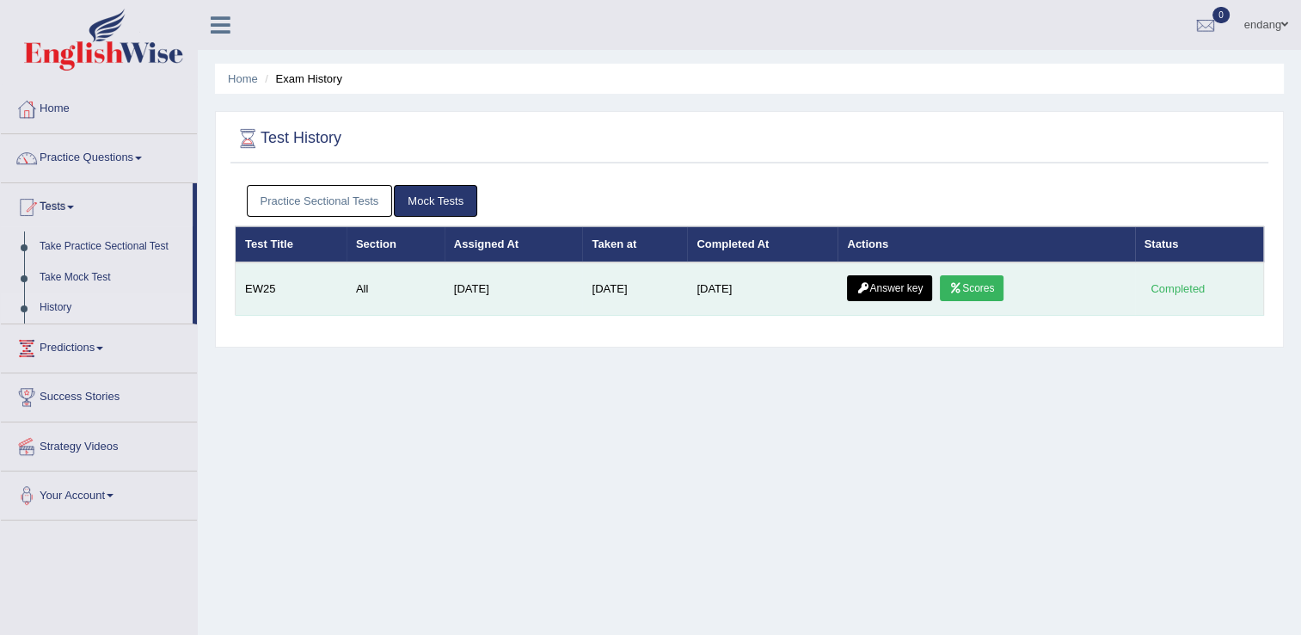
click at [681, 290] on td "[DATE]" at bounding box center [634, 288] width 105 height 53
click at [946, 279] on link "Scores" at bounding box center [972, 288] width 64 height 26
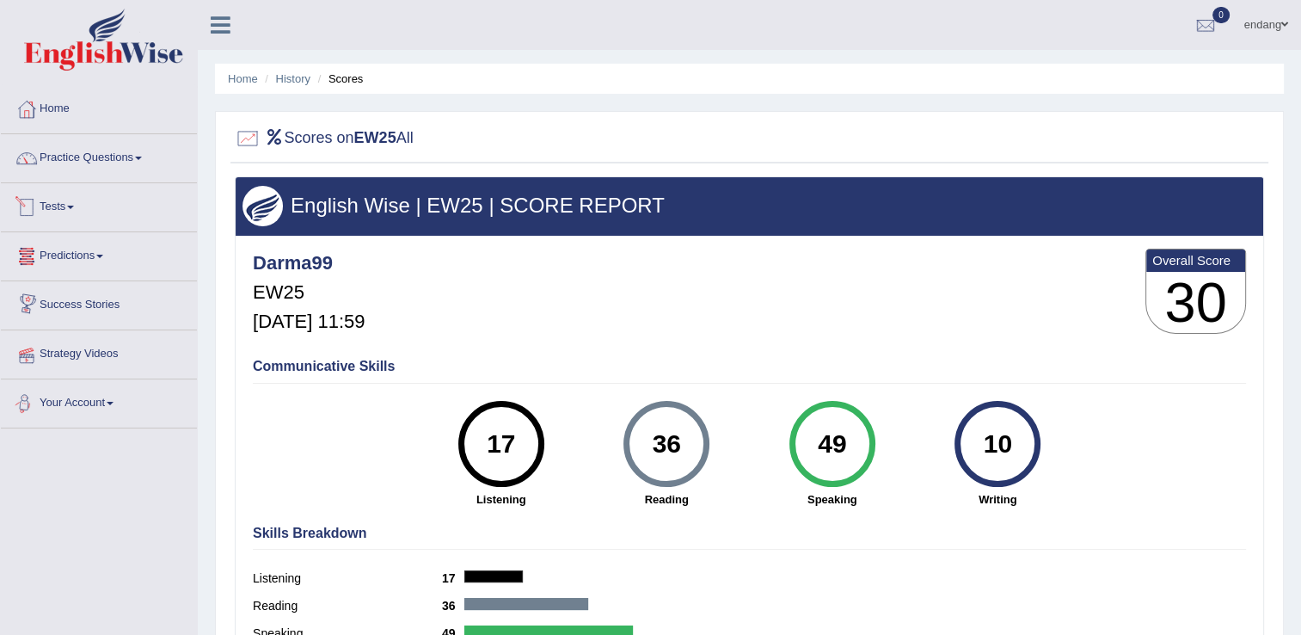
click at [74, 206] on span at bounding box center [70, 207] width 7 height 3
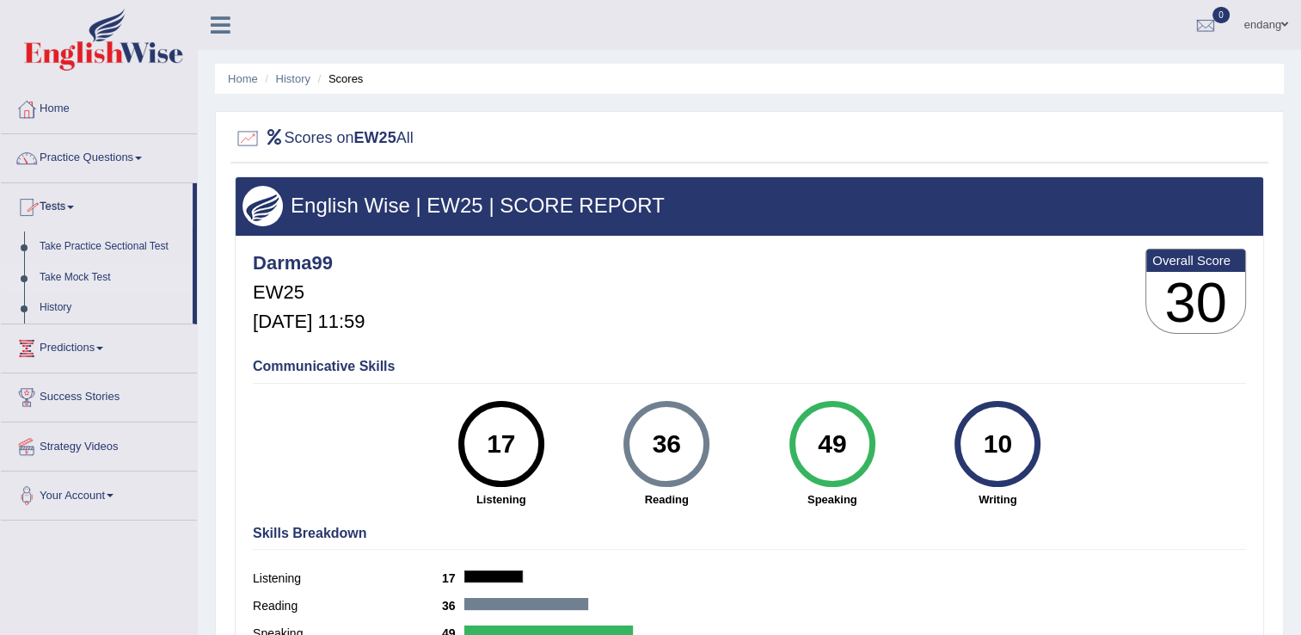
click at [101, 280] on link "Take Mock Test" at bounding box center [112, 277] width 161 height 31
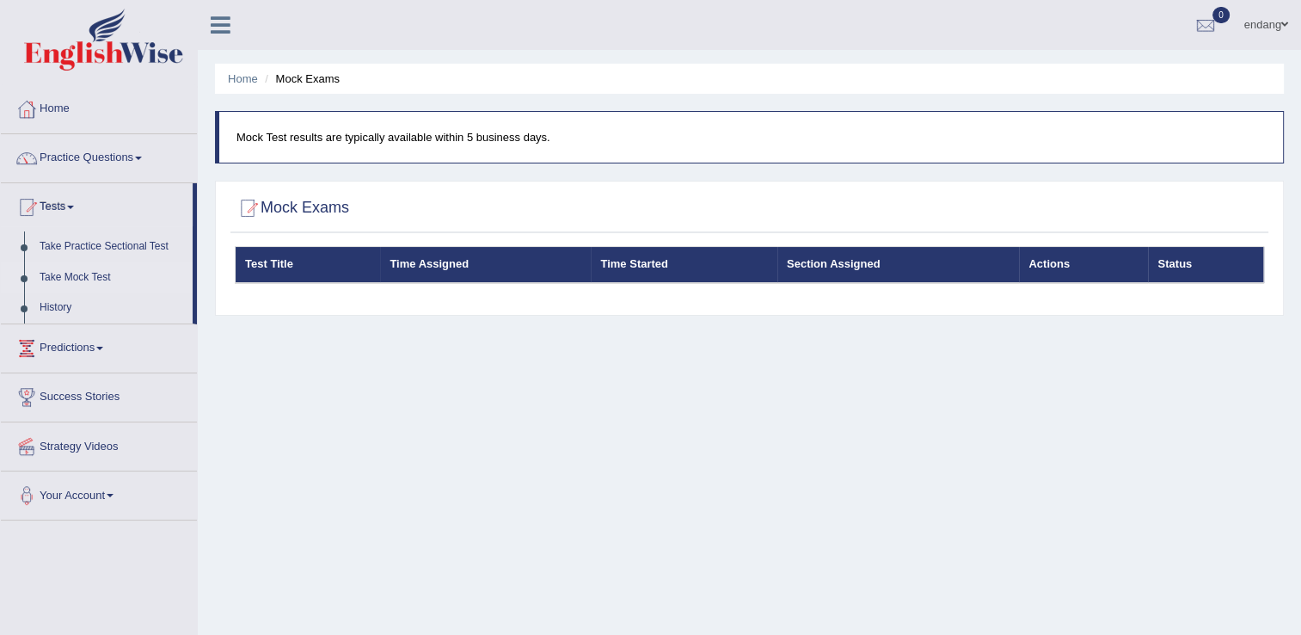
click at [252, 267] on th "Test Title" at bounding box center [308, 265] width 145 height 36
click at [303, 304] on div "Test Title Time Assigned Time Started Section Assigned Actions Status" at bounding box center [749, 276] width 1038 height 60
click at [75, 249] on link "Take Practice Sectional Test" at bounding box center [112, 246] width 161 height 31
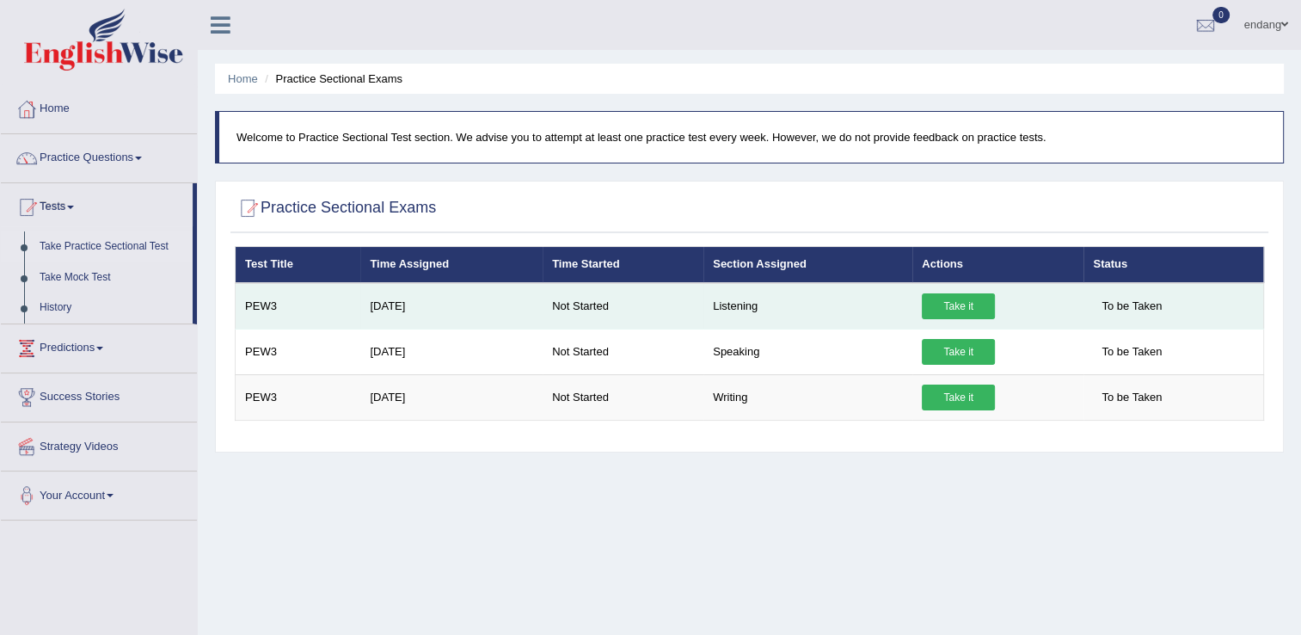
click at [965, 306] on link "Take it" at bounding box center [958, 306] width 73 height 26
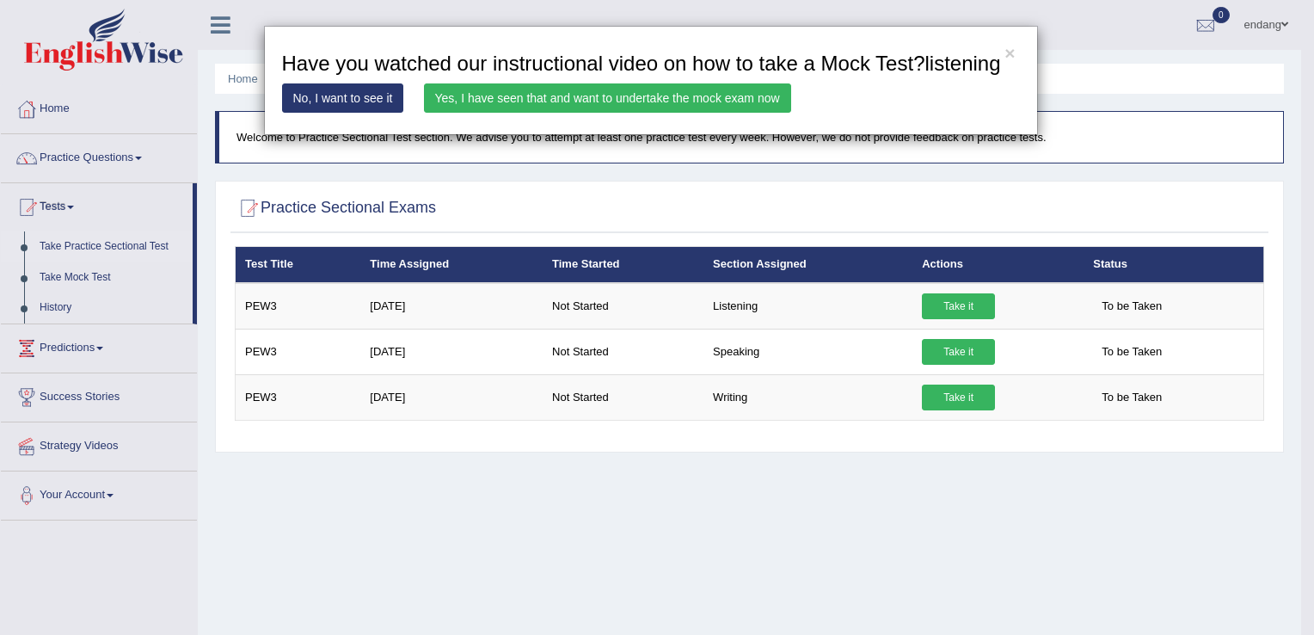
click at [480, 95] on link "Yes, I have seen that and want to undertake the mock exam now" at bounding box center [607, 97] width 367 height 29
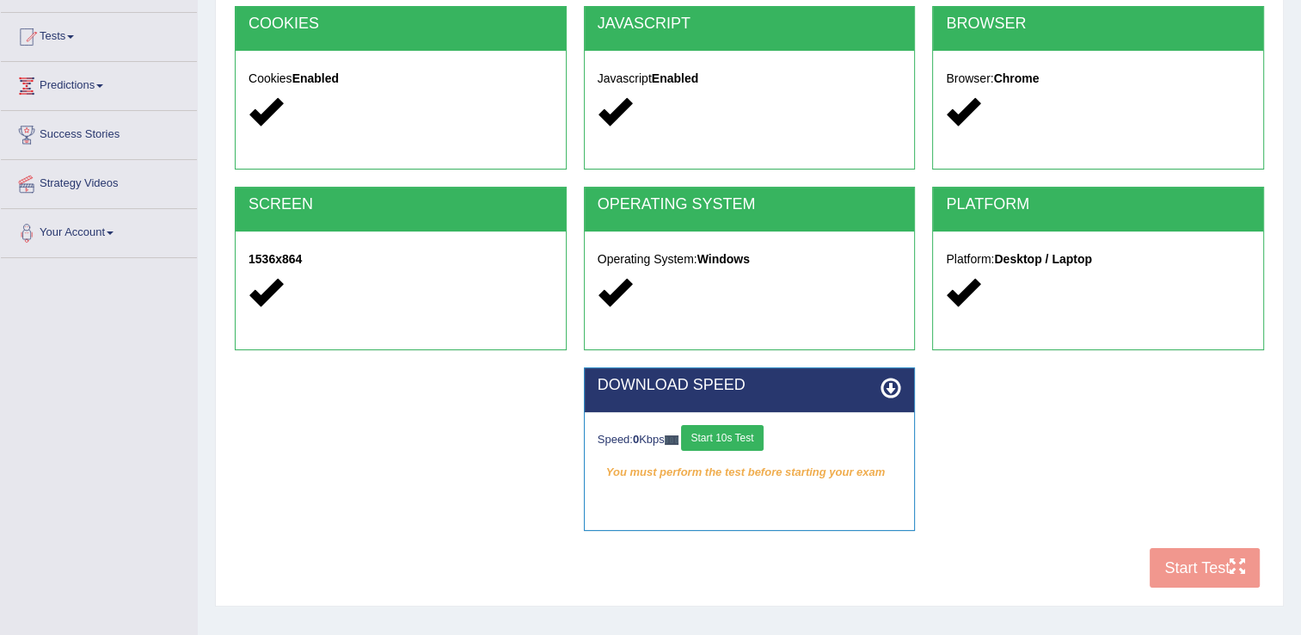
scroll to position [172, 0]
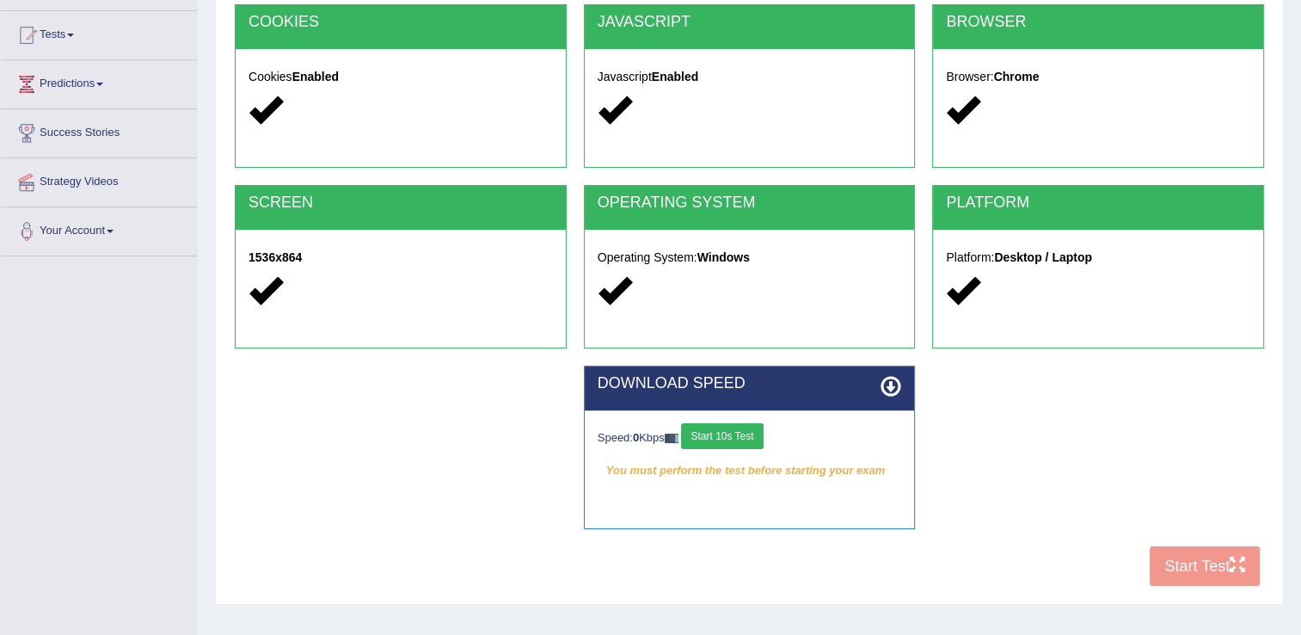
click at [738, 435] on button "Start 10s Test" at bounding box center [722, 436] width 82 height 26
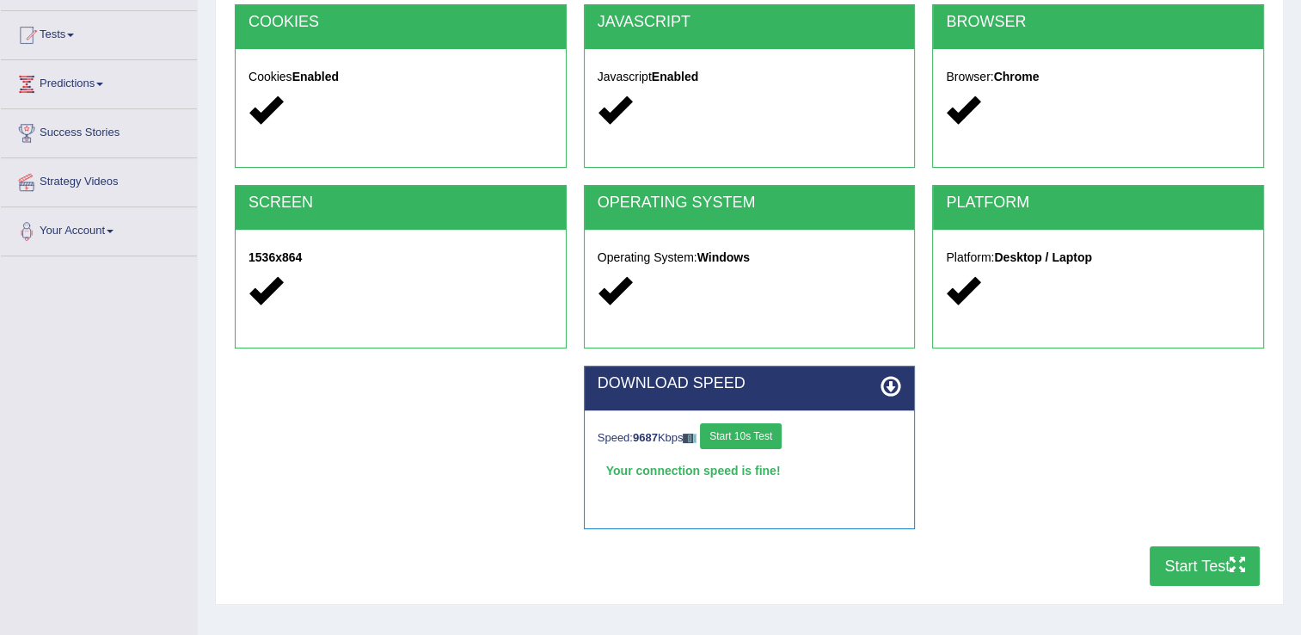
click at [1189, 569] on button "Start Test" at bounding box center [1205, 566] width 110 height 40
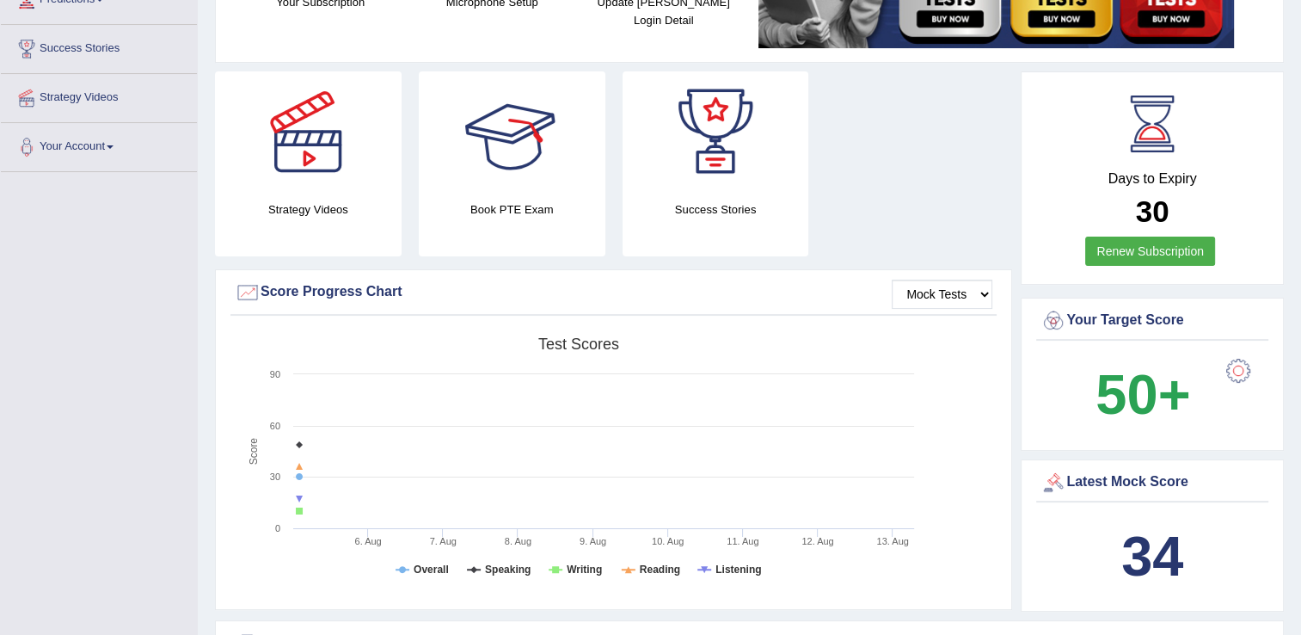
scroll to position [258, 0]
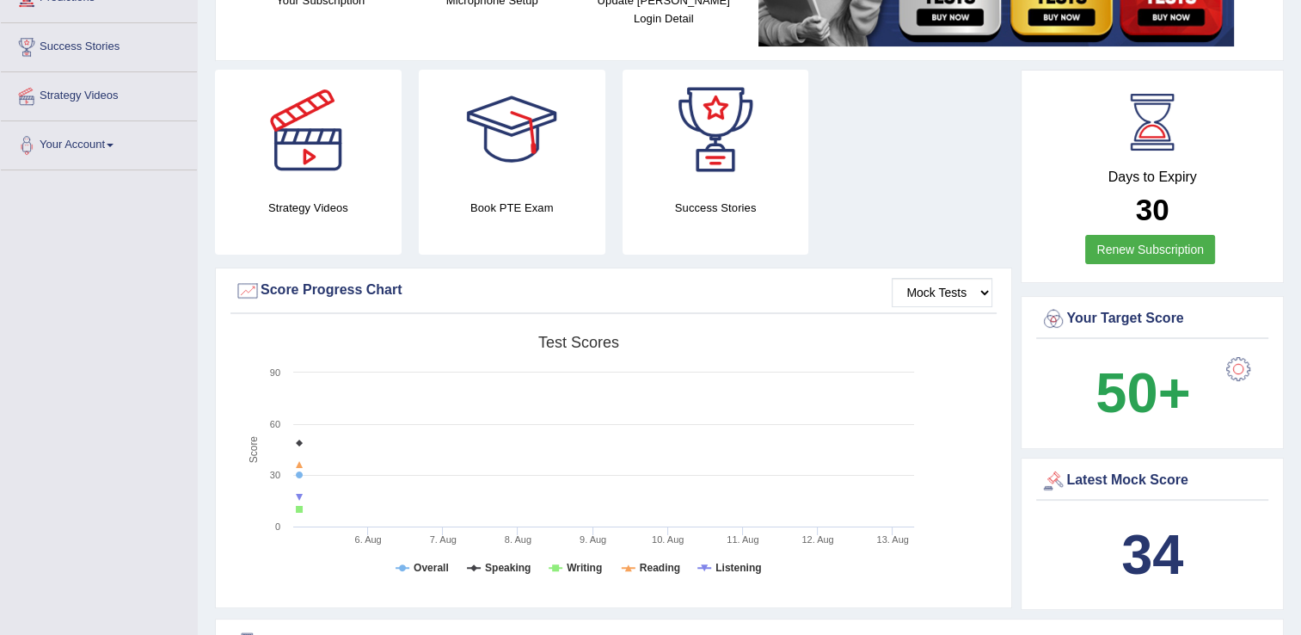
click at [504, 124] on div at bounding box center [511, 130] width 120 height 120
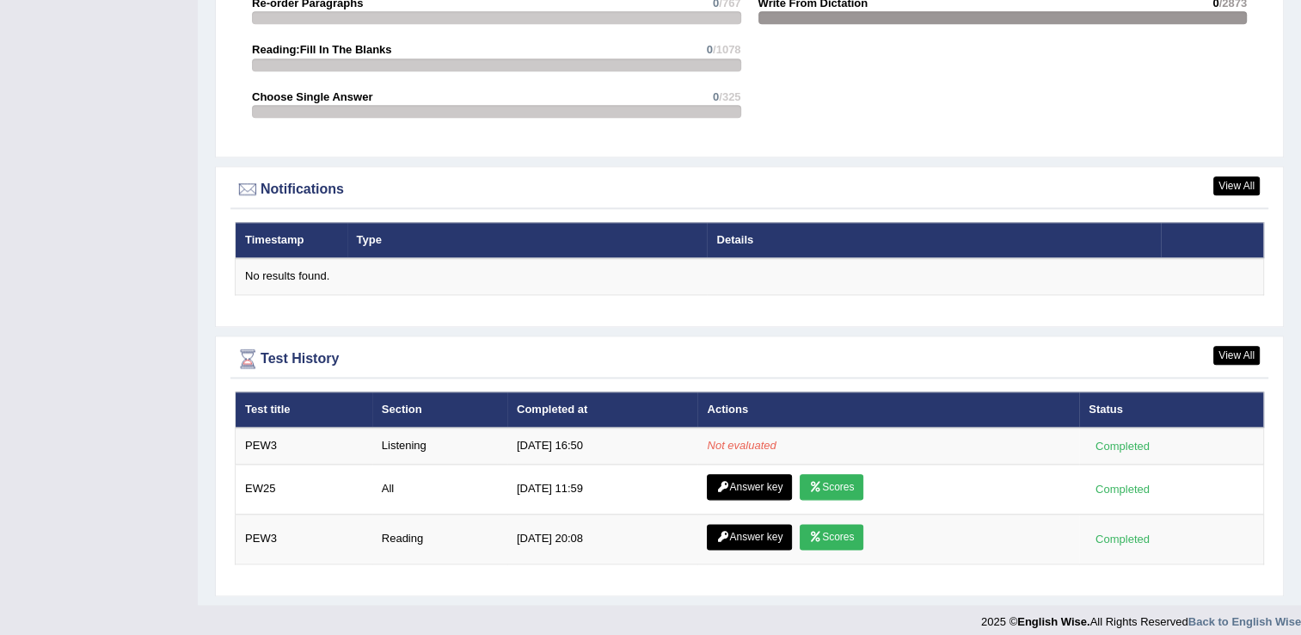
scroll to position [1943, 0]
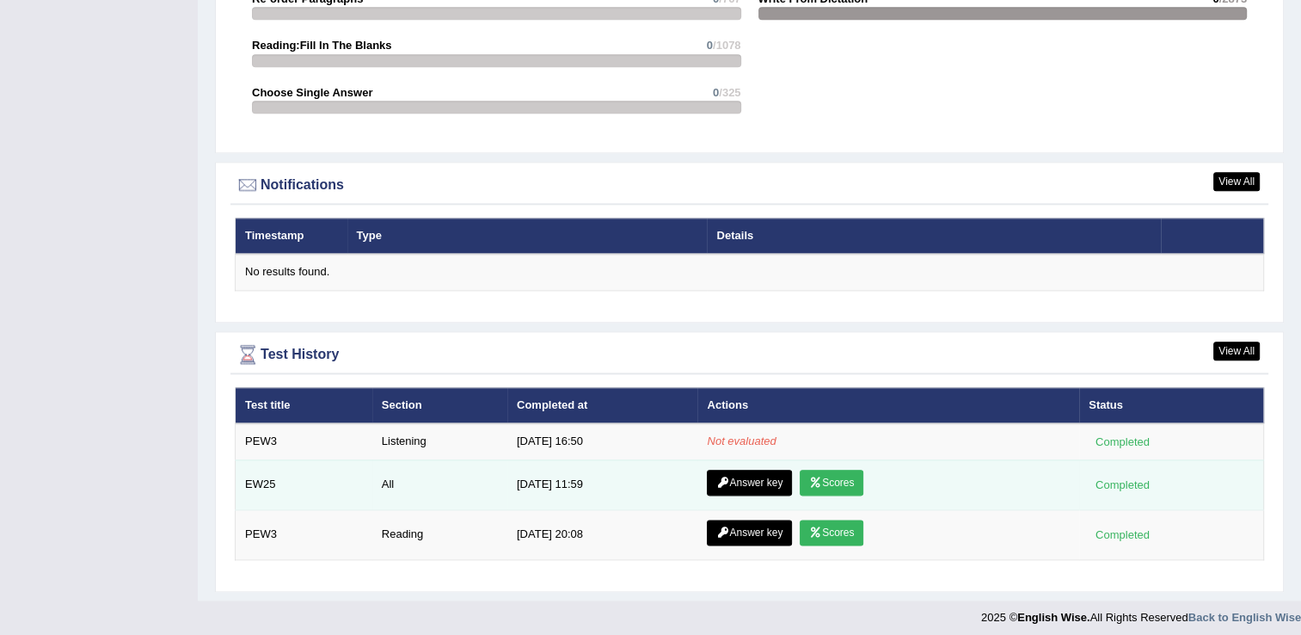
click at [815, 477] on icon at bounding box center [815, 482] width 13 height 10
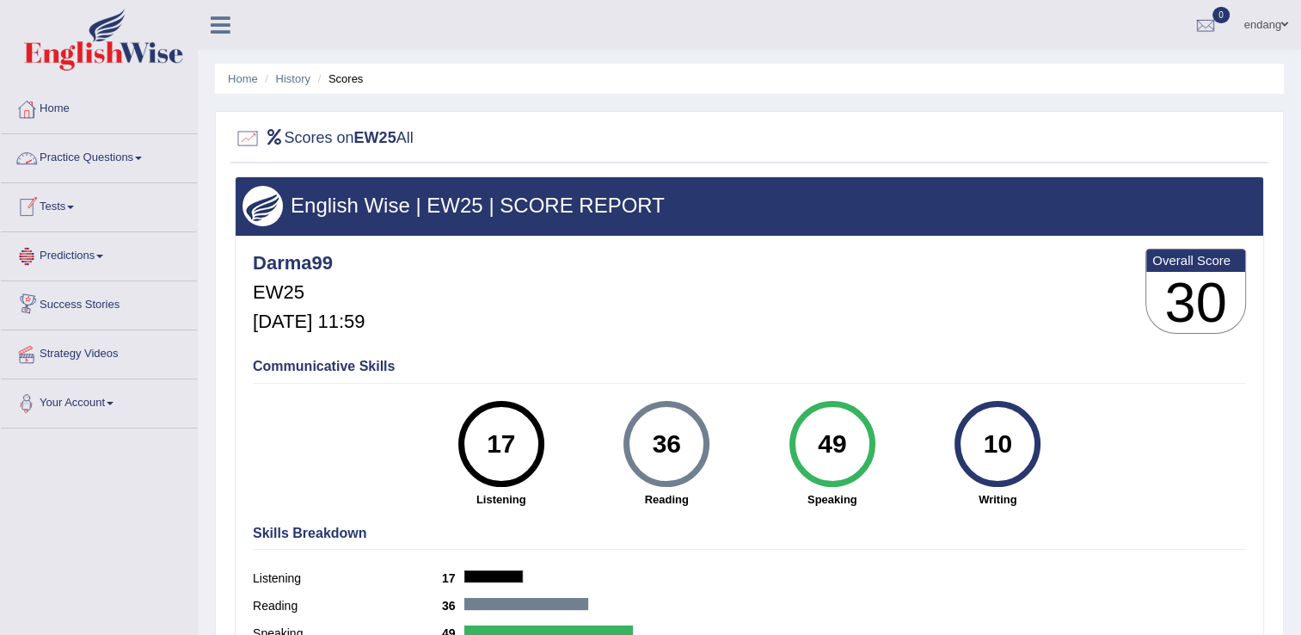
click at [60, 208] on link "Tests" at bounding box center [99, 204] width 196 height 43
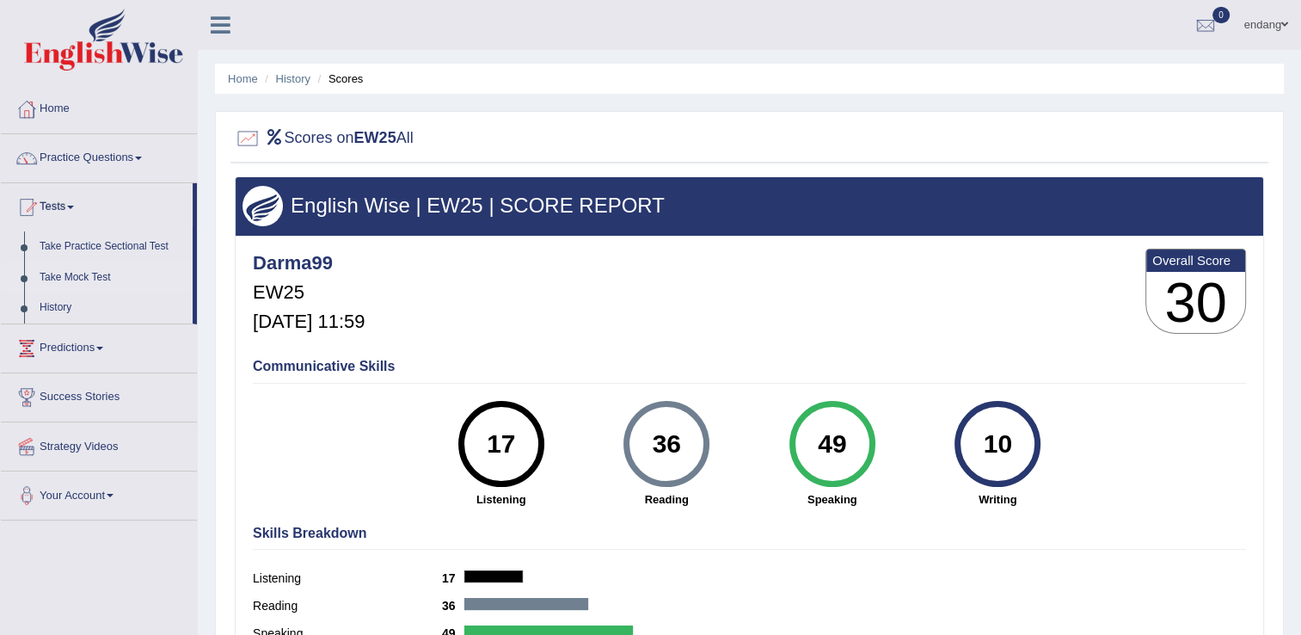
click at [64, 274] on link "Take Mock Test" at bounding box center [112, 277] width 161 height 31
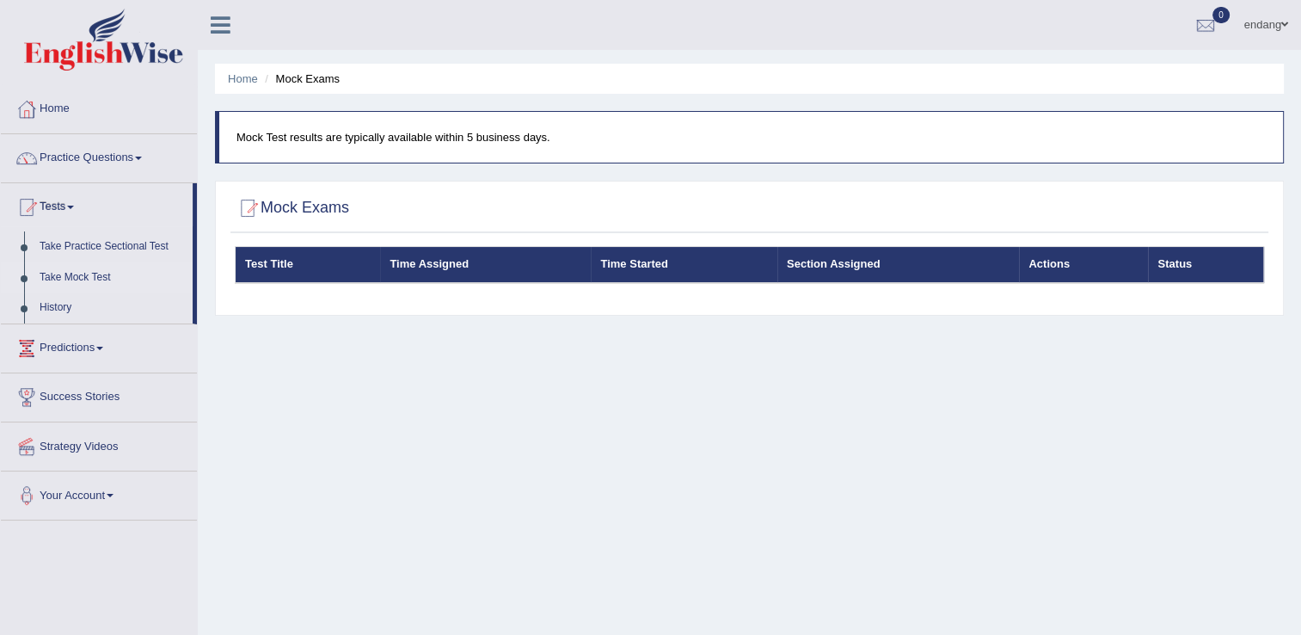
click at [258, 261] on th "Test Title" at bounding box center [308, 265] width 145 height 36
click at [406, 256] on th "Time Assigned" at bounding box center [485, 265] width 211 height 36
click at [547, 258] on th "Time Assigned" at bounding box center [485, 265] width 211 height 36
click at [278, 249] on th "Test Title" at bounding box center [308, 265] width 145 height 36
click at [276, 250] on th "Test Title" at bounding box center [308, 265] width 145 height 36
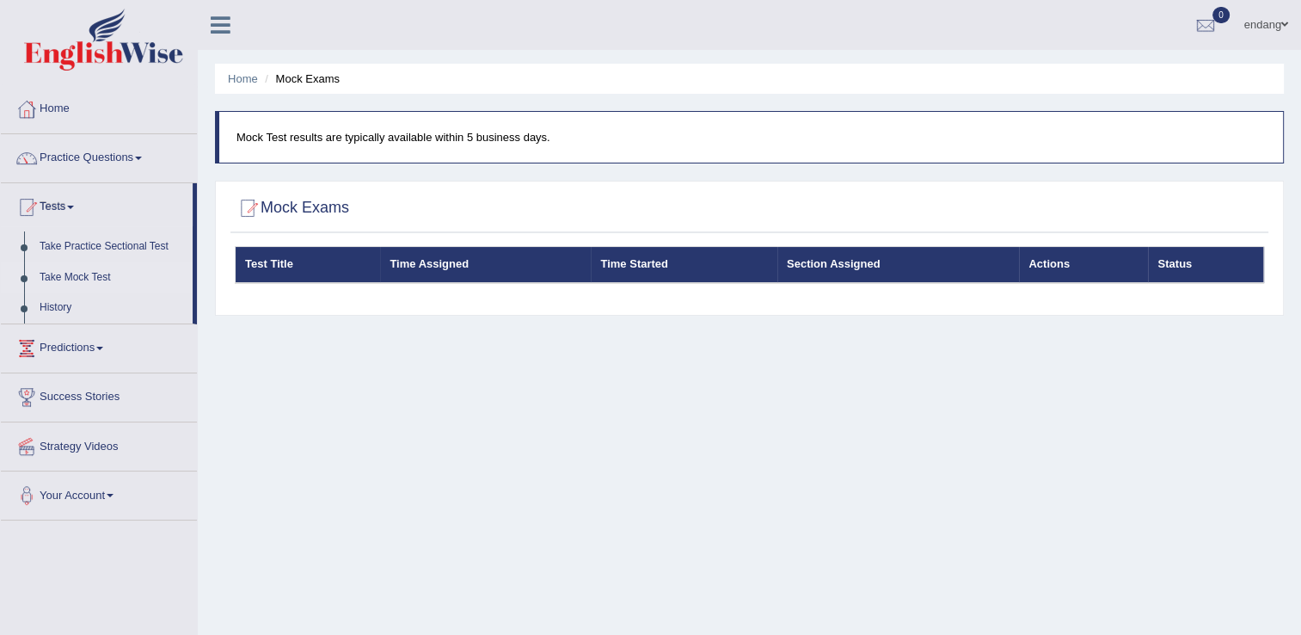
drag, startPoint x: 276, startPoint y: 250, endPoint x: 443, endPoint y: 172, distance: 184.3
click at [440, 171] on div "Home Mock Exams Mock Test results are typically available within 5 business day…" at bounding box center [749, 430] width 1103 height 860
click at [86, 244] on link "Take Practice Sectional Test" at bounding box center [112, 246] width 161 height 31
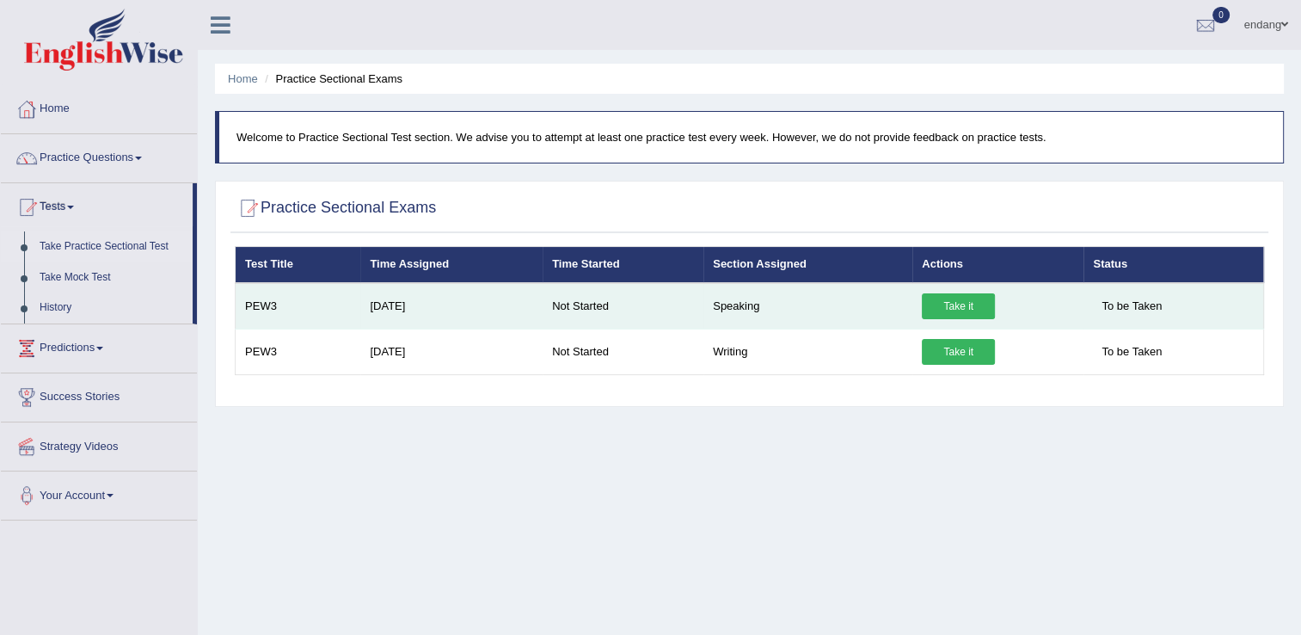
click at [925, 304] on link "Take it" at bounding box center [958, 306] width 73 height 26
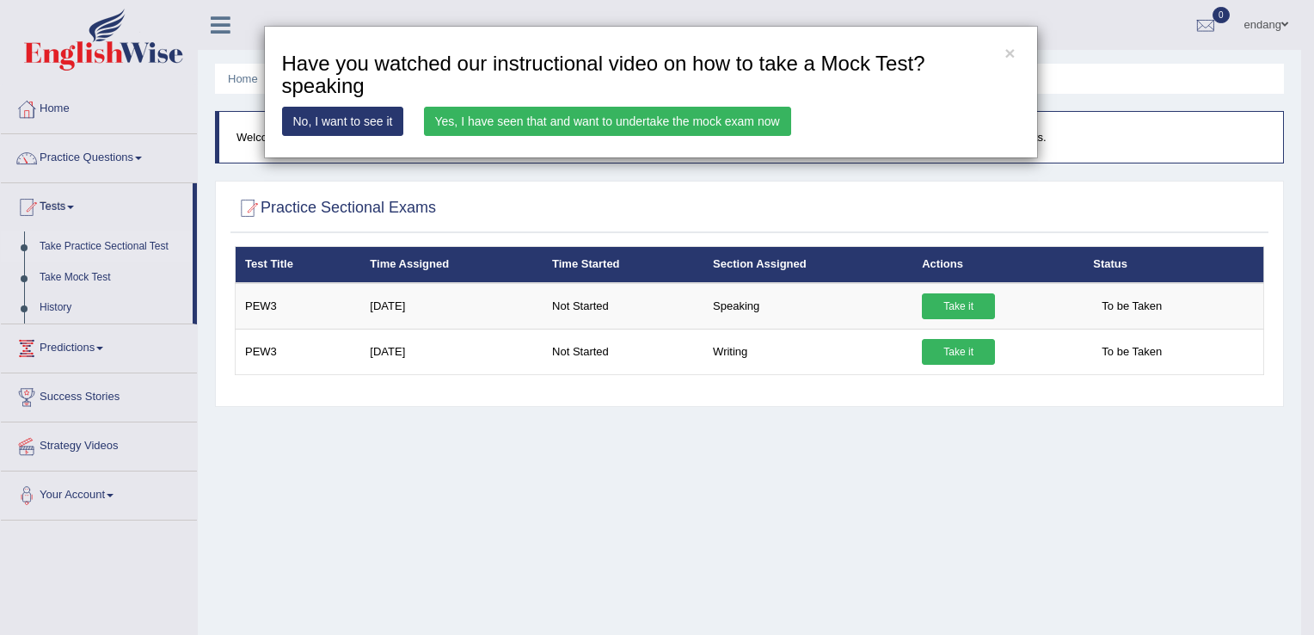
click at [639, 124] on link "Yes, I have seen that and want to undertake the mock exam now" at bounding box center [607, 121] width 367 height 29
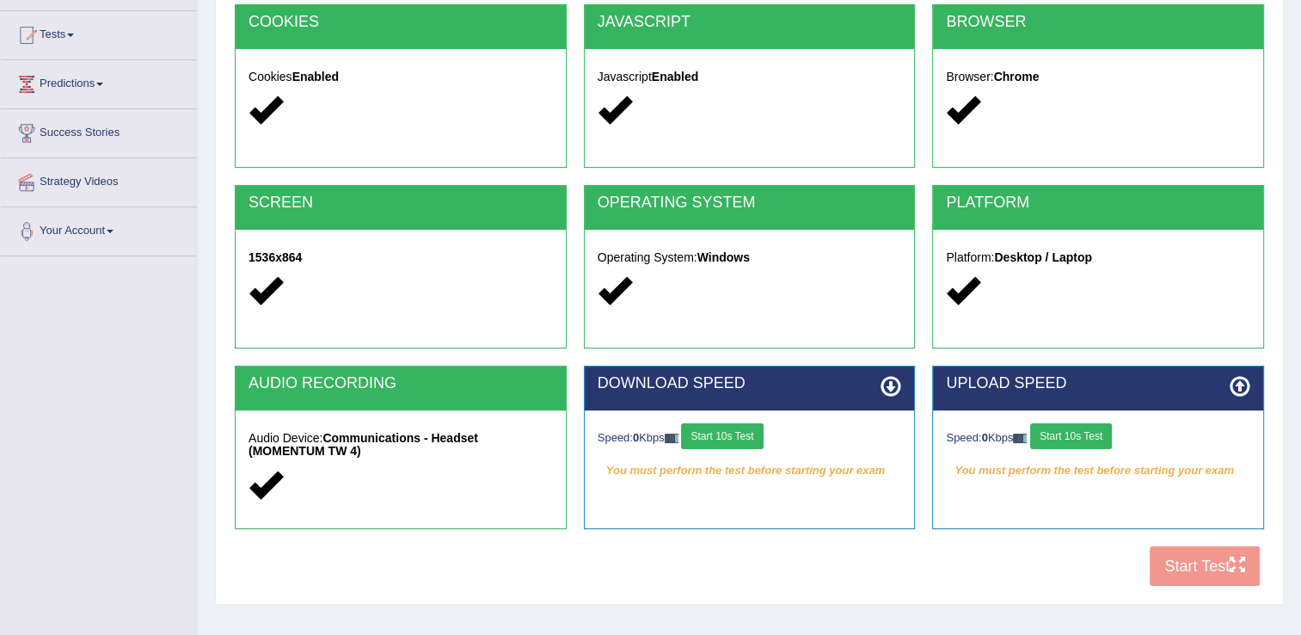
click at [734, 432] on button "Start 10s Test" at bounding box center [722, 436] width 82 height 26
click at [1064, 435] on button "Start 10s Test" at bounding box center [1071, 436] width 82 height 26
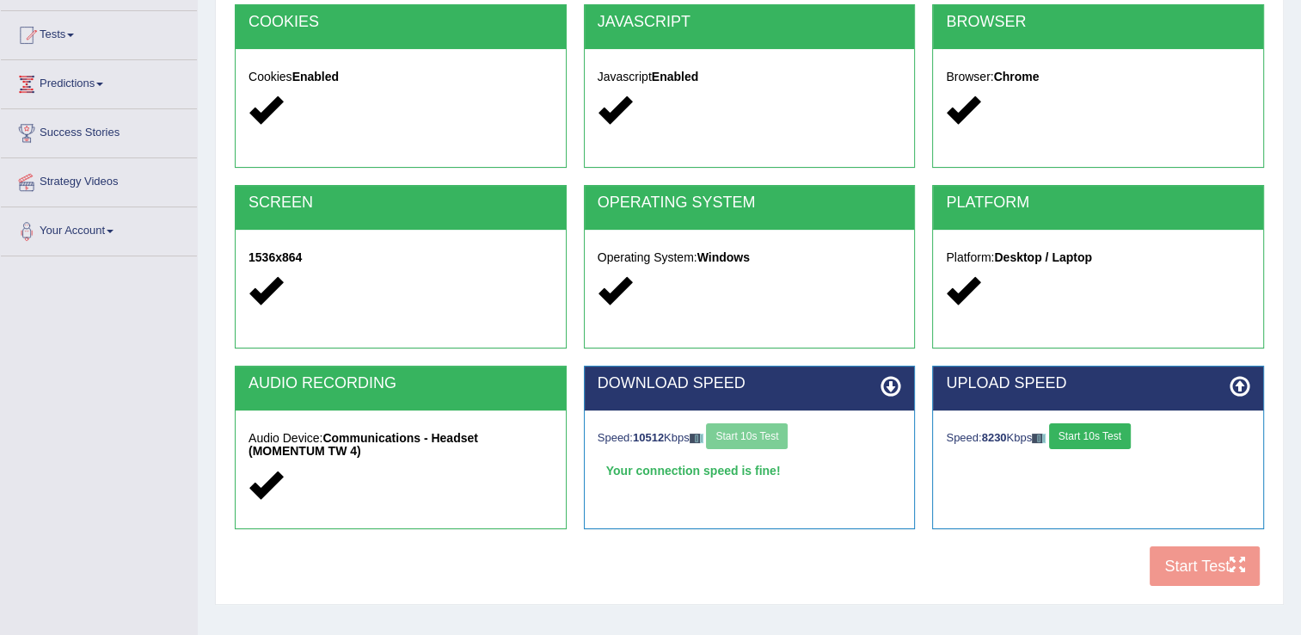
click at [1098, 443] on button "Start 10s Test" at bounding box center [1090, 436] width 82 height 26
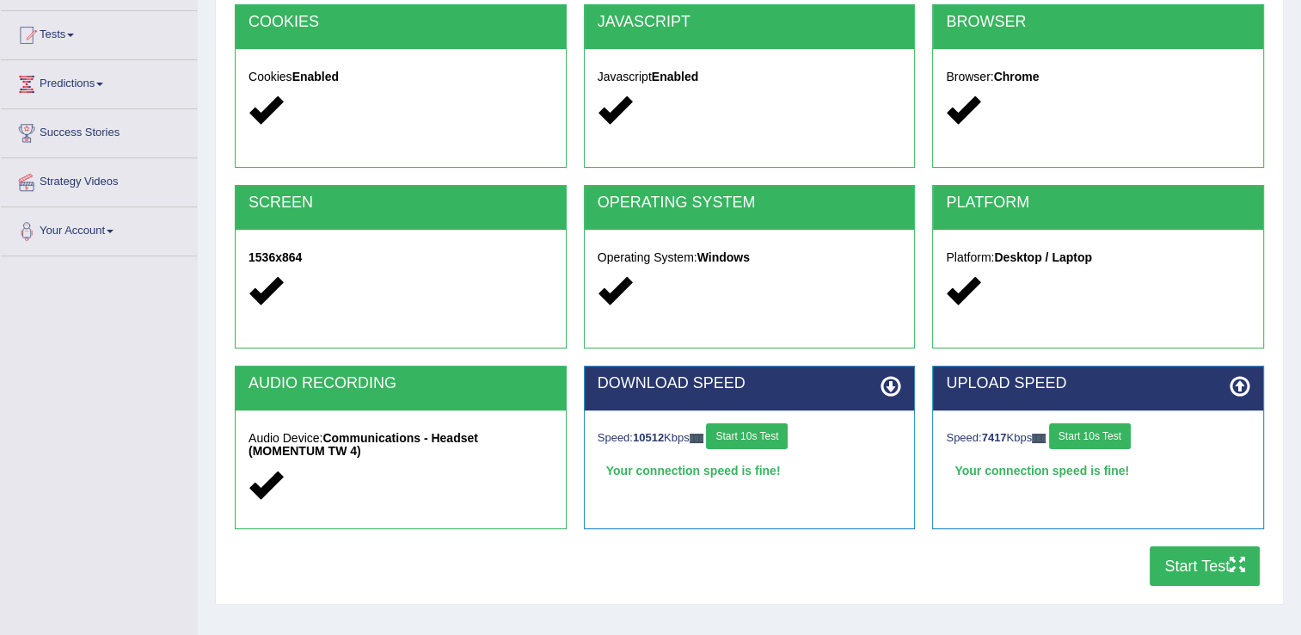
click at [1195, 568] on button "Start Test" at bounding box center [1205, 566] width 110 height 40
